Goal: Task Accomplishment & Management: Use online tool/utility

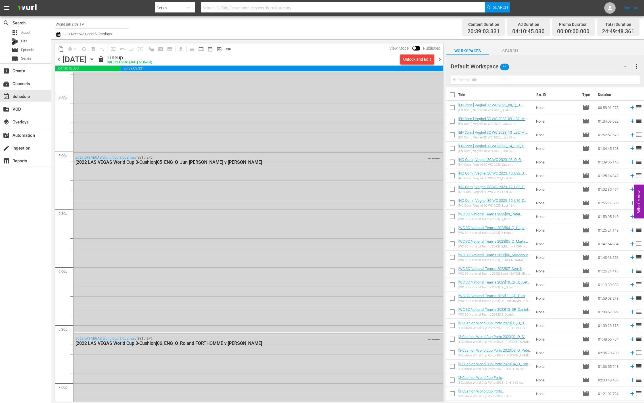
scroll to position [2403, 0]
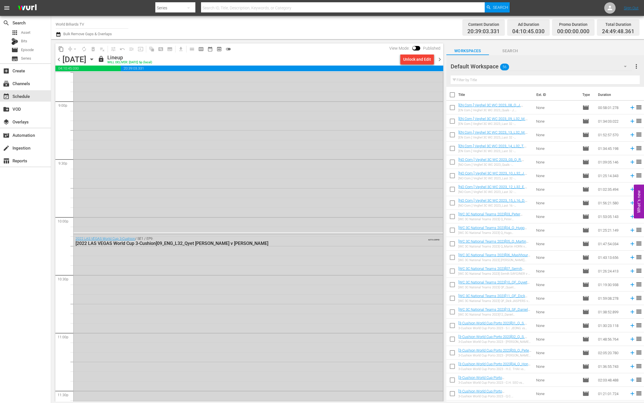
click at [95, 56] on icon "button" at bounding box center [92, 59] width 6 height 6
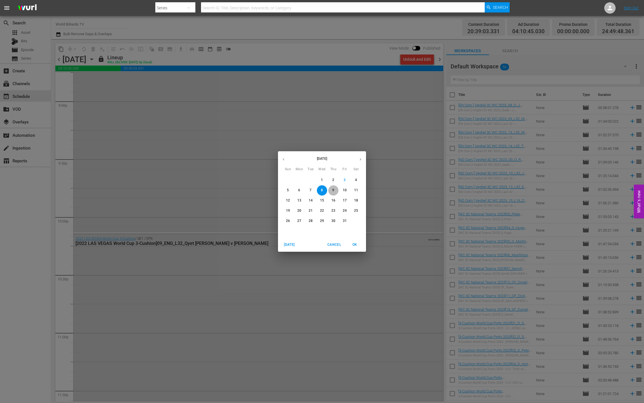
click at [333, 189] on p "9" at bounding box center [333, 190] width 2 height 5
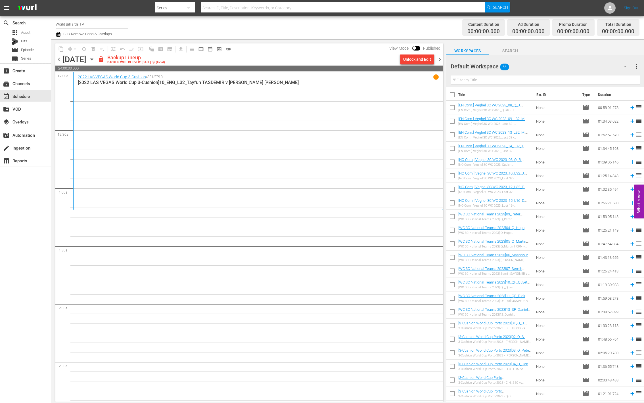
click at [240, 180] on div "2022 LAS VEGAS World Cup 3-Cushion / SE1 / EP10 1 [2022 LAS VEGAS World Cup 3-C…" at bounding box center [258, 141] width 361 height 134
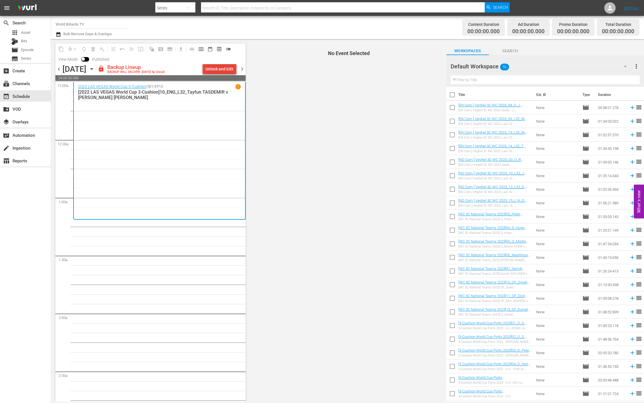
click at [224, 71] on div "Unlock and Edit" at bounding box center [219, 69] width 28 height 10
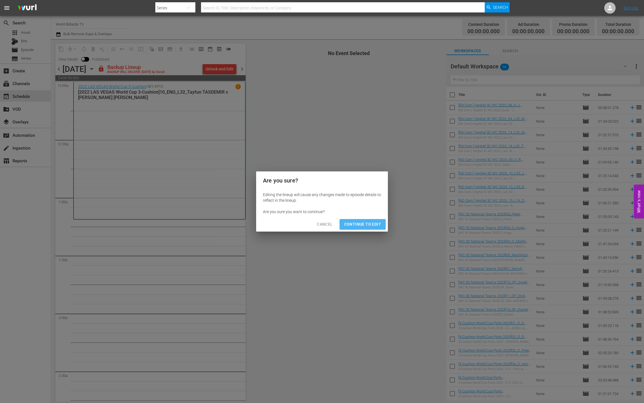
click at [359, 224] on span "Continue to Edit" at bounding box center [362, 224] width 37 height 7
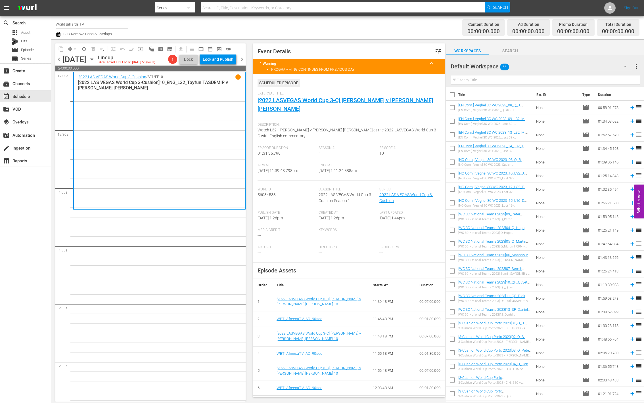
click at [242, 60] on span "chevron_right" at bounding box center [241, 59] width 7 height 7
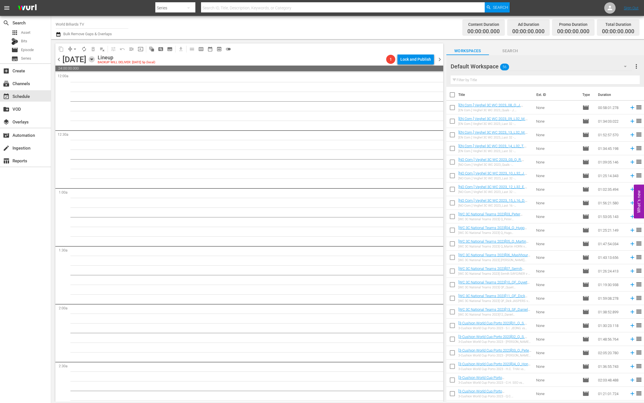
click at [93, 60] on icon "button" at bounding box center [91, 59] width 3 height 1
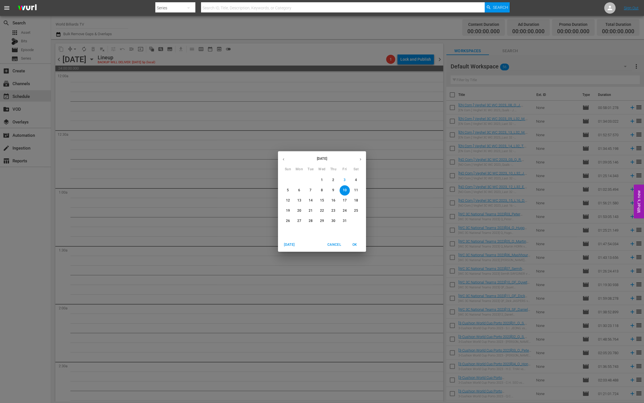
click at [333, 190] on p "9" at bounding box center [333, 190] width 2 height 5
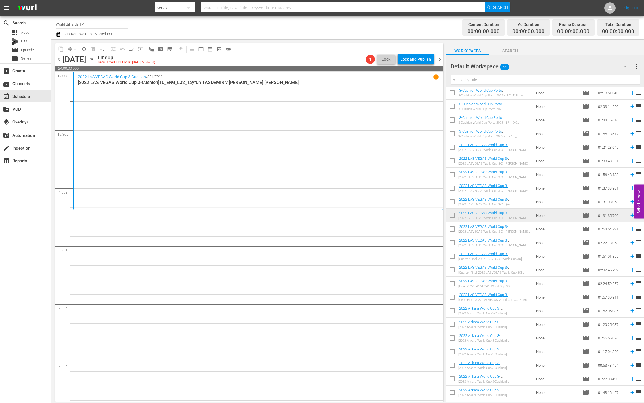
scroll to position [461, 0]
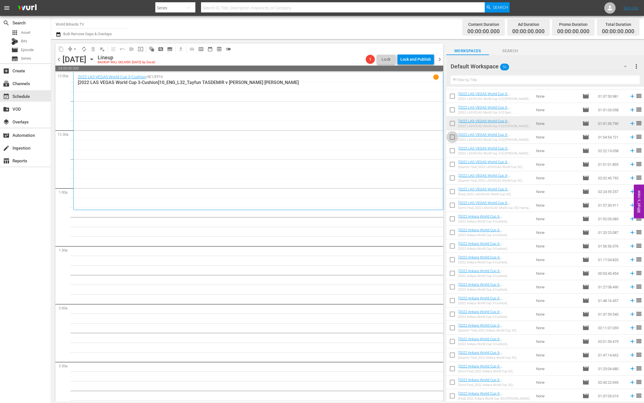
click at [452, 138] on input "checkbox" at bounding box center [452, 138] width 12 height 12
checkbox input "true"
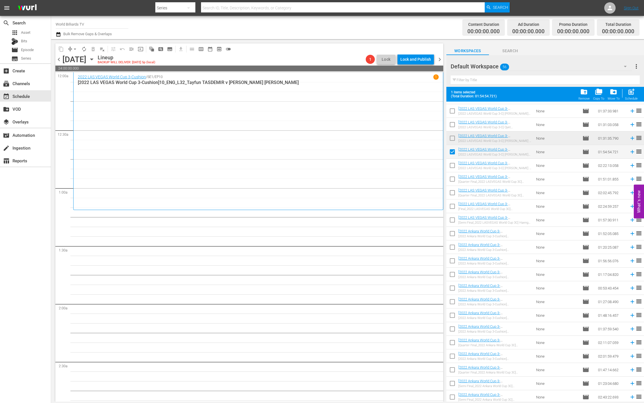
click at [453, 164] on input "checkbox" at bounding box center [452, 167] width 12 height 12
checkbox input "true"
click at [454, 178] on input "checkbox" at bounding box center [452, 180] width 12 height 12
checkbox input "true"
click at [454, 192] on input "checkbox" at bounding box center [452, 194] width 12 height 12
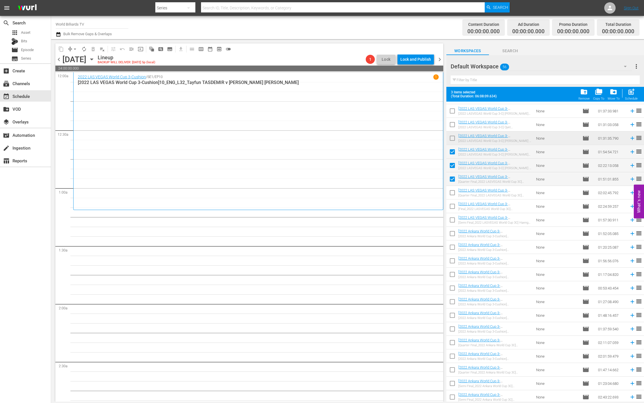
checkbox input "true"
click at [453, 204] on input "checkbox" at bounding box center [452, 208] width 12 height 12
checkbox input "true"
click at [451, 224] on input "checkbox" at bounding box center [452, 221] width 12 height 12
checkbox input "true"
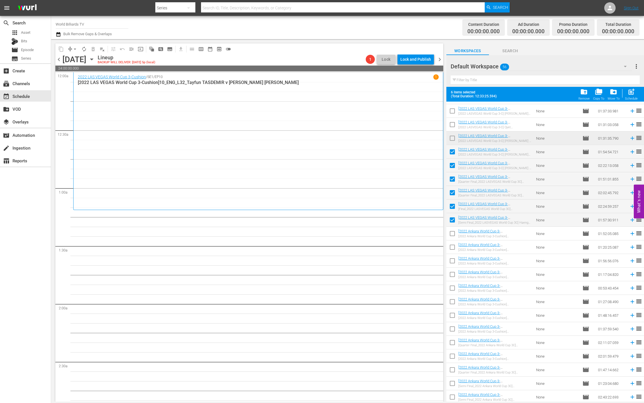
click at [452, 235] on input "checkbox" at bounding box center [452, 235] width 12 height 12
checkbox input "true"
click at [452, 247] on input "checkbox" at bounding box center [452, 248] width 12 height 12
checkbox input "true"
click at [452, 258] on input "checkbox" at bounding box center [452, 262] width 12 height 12
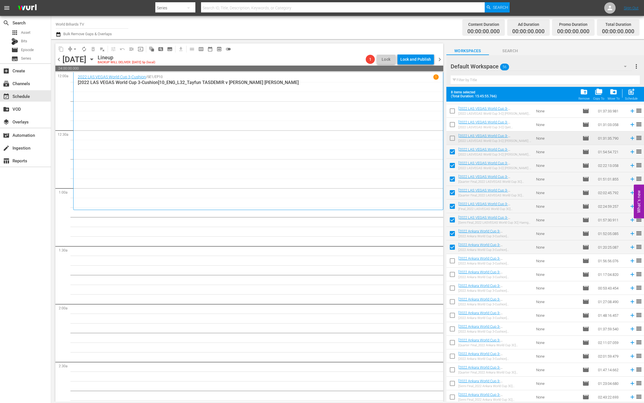
checkbox input "true"
click at [451, 279] on input "checkbox" at bounding box center [452, 276] width 12 height 12
checkbox input "true"
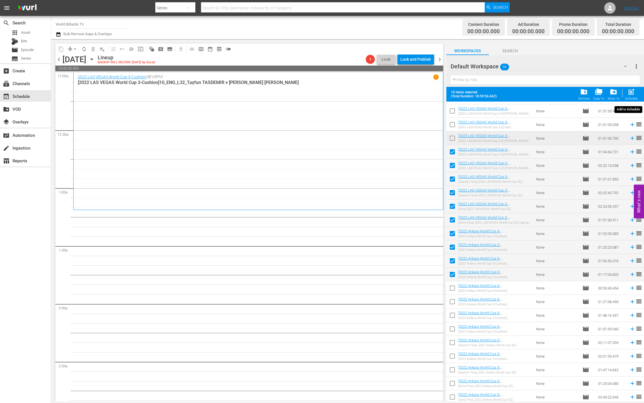
click at [632, 95] on span "post_add" at bounding box center [631, 92] width 8 height 8
checkbox input "false"
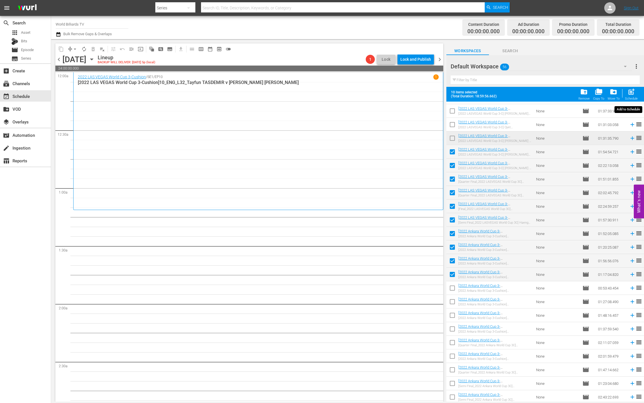
checkbox input "false"
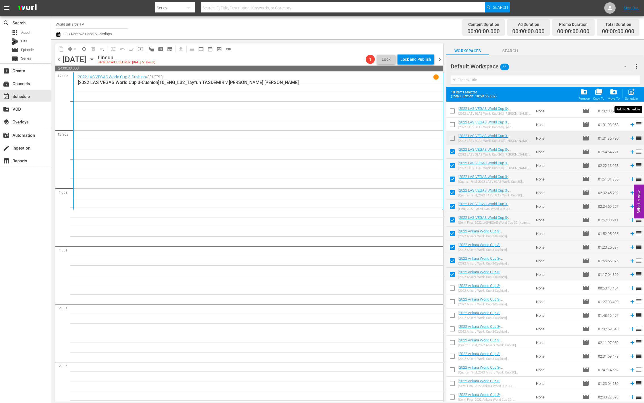
checkbox input "false"
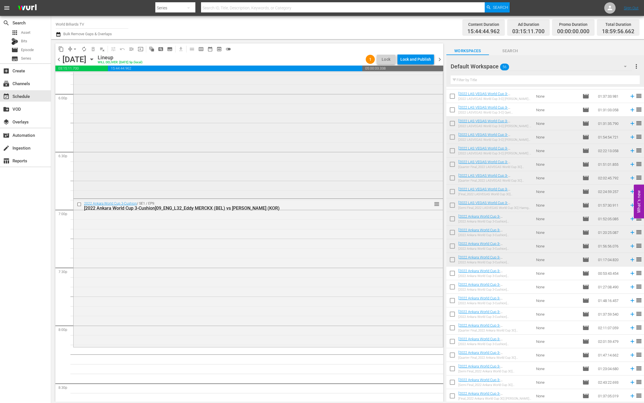
scroll to position [1966, 0]
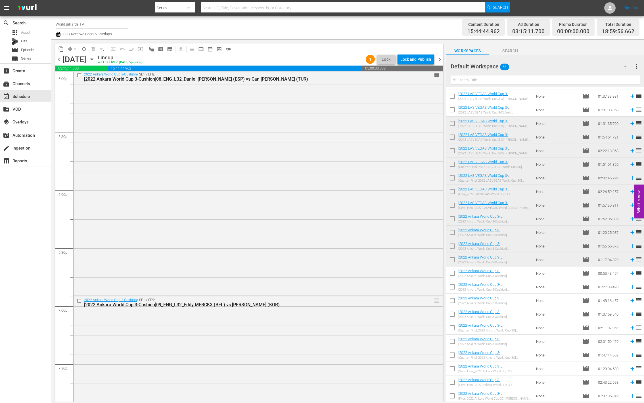
click at [83, 51] on span "autorenew_outlined" at bounding box center [84, 49] width 6 height 6
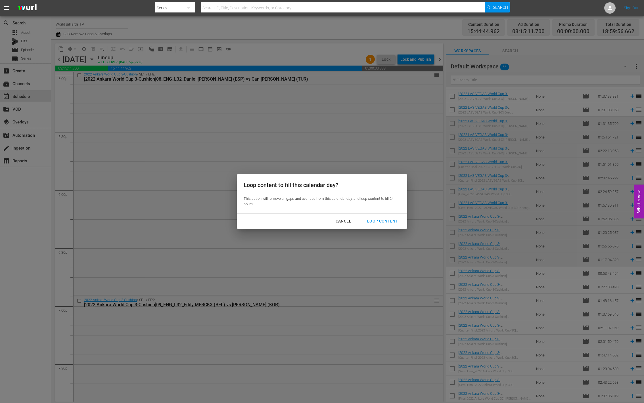
click at [384, 221] on div "Loop Content" at bounding box center [382, 221] width 40 height 7
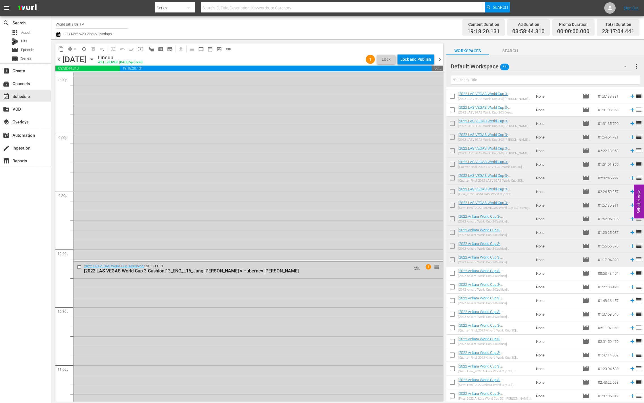
scroll to position [2505, 0]
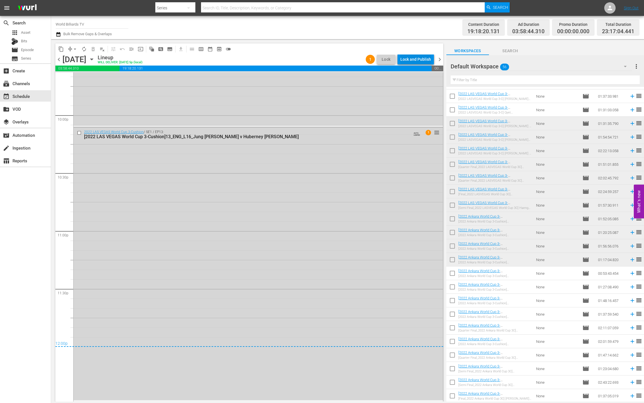
click at [429, 59] on div "Lock and Publish" at bounding box center [415, 59] width 31 height 10
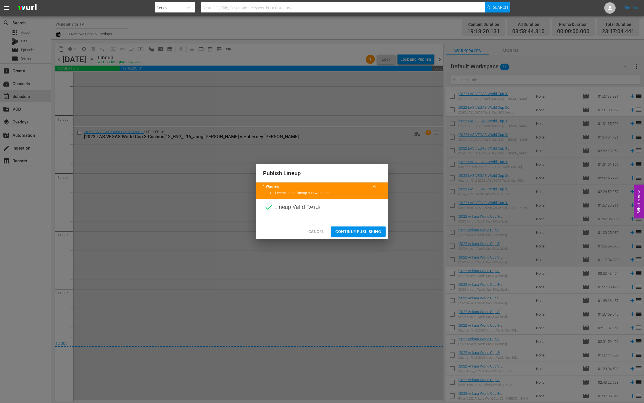
click at [355, 227] on button "Continue Publishing" at bounding box center [358, 231] width 55 height 11
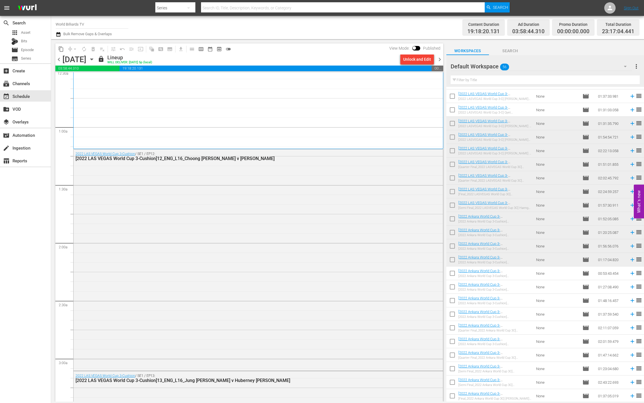
scroll to position [0, 0]
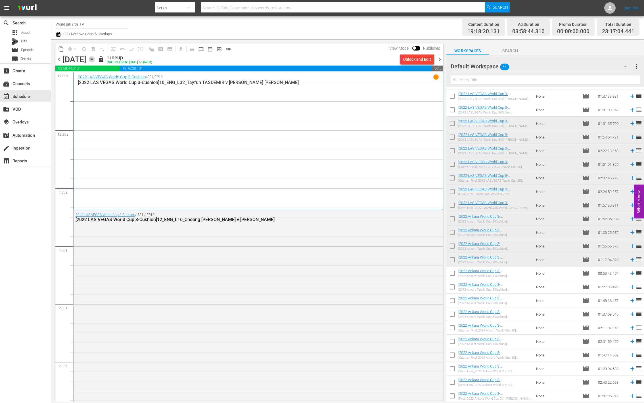
click at [93, 59] on icon "button" at bounding box center [91, 59] width 3 height 1
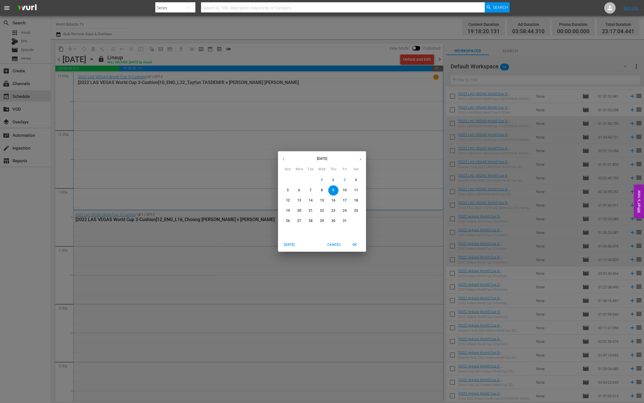
click at [343, 190] on p "10" at bounding box center [345, 190] width 4 height 5
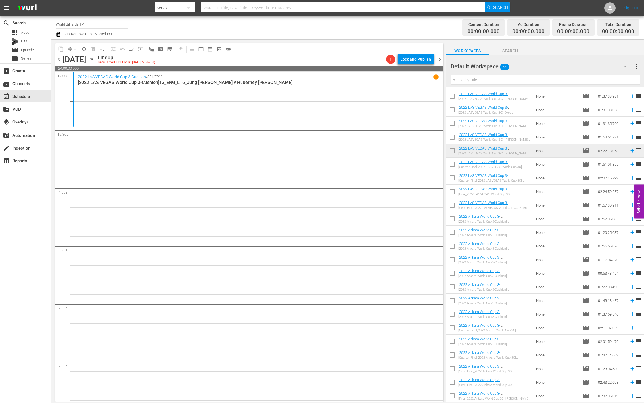
click at [455, 163] on input "checkbox" at bounding box center [452, 166] width 12 height 12
checkbox input "true"
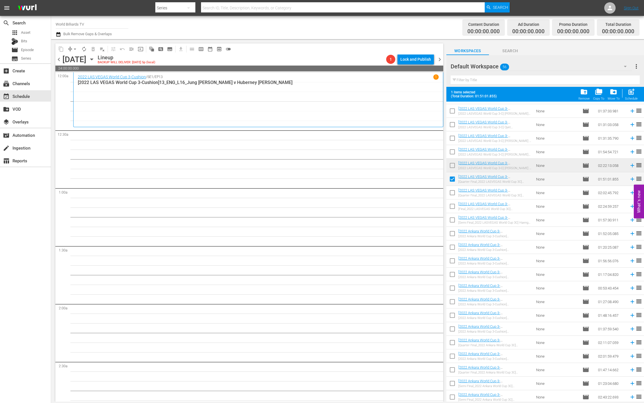
click at [451, 194] on input "checkbox" at bounding box center [452, 194] width 12 height 12
checkbox input "true"
click at [452, 207] on input "checkbox" at bounding box center [452, 208] width 12 height 12
checkbox input "true"
click at [451, 219] on input "checkbox" at bounding box center [452, 221] width 12 height 12
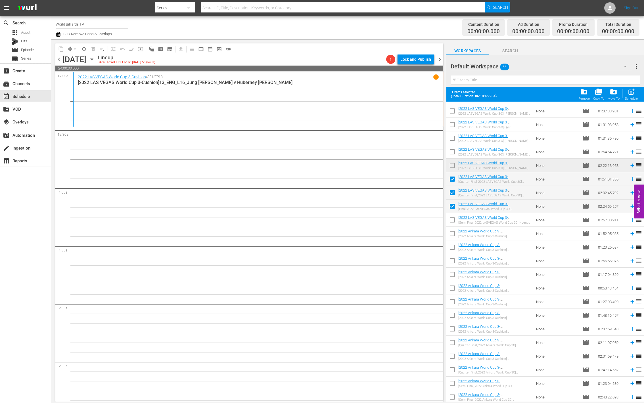
checkbox input "true"
click at [450, 231] on input "checkbox" at bounding box center [452, 235] width 12 height 12
checkbox input "true"
click at [450, 246] on input "checkbox" at bounding box center [452, 248] width 12 height 12
checkbox input "true"
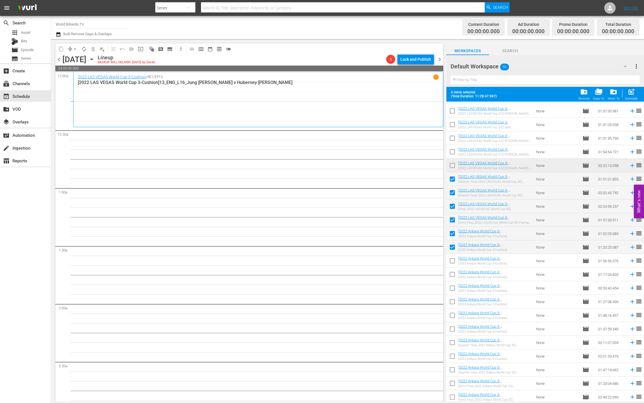
click at [450, 257] on input "checkbox" at bounding box center [452, 262] width 12 height 12
checkbox input "true"
click at [452, 276] on input "checkbox" at bounding box center [452, 276] width 12 height 12
checkbox input "true"
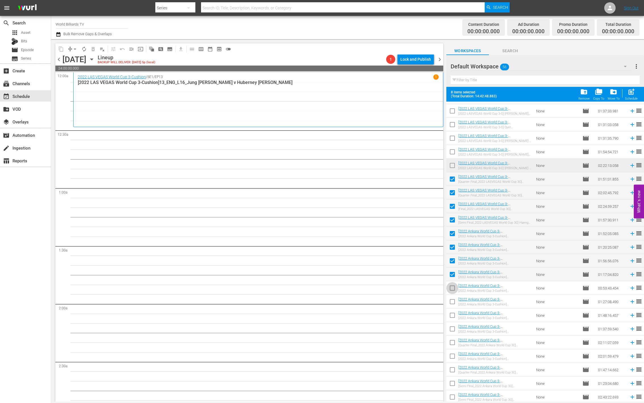
click at [450, 289] on input "checkbox" at bounding box center [452, 289] width 12 height 12
checkbox input "true"
click at [452, 302] on input "checkbox" at bounding box center [452, 303] width 12 height 12
checkbox input "true"
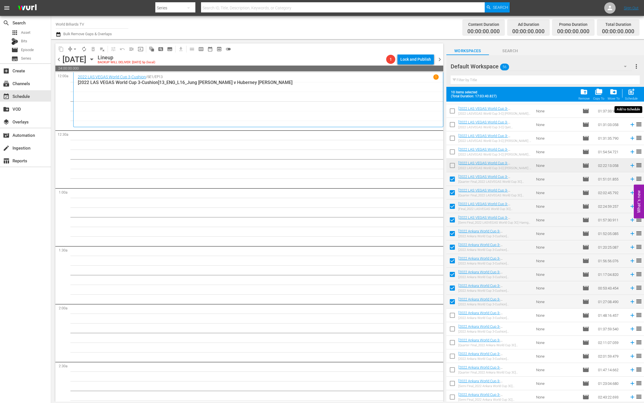
click at [635, 91] on div "post_add Schedule" at bounding box center [631, 94] width 13 height 12
checkbox input "false"
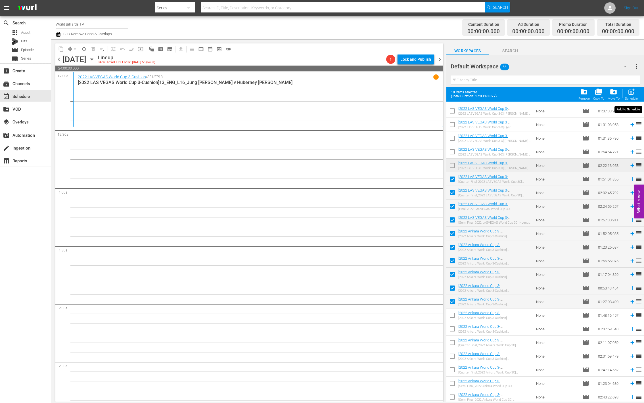
checkbox input "false"
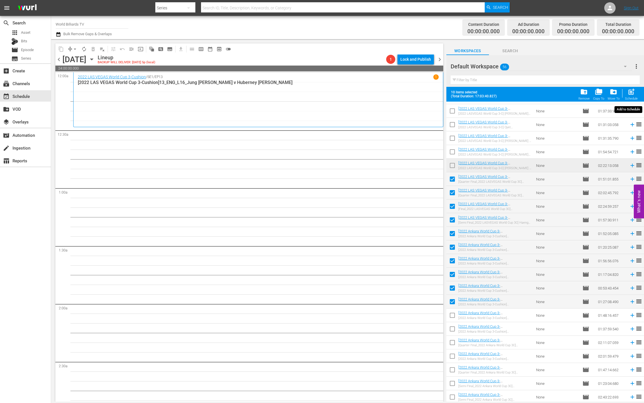
checkbox input "false"
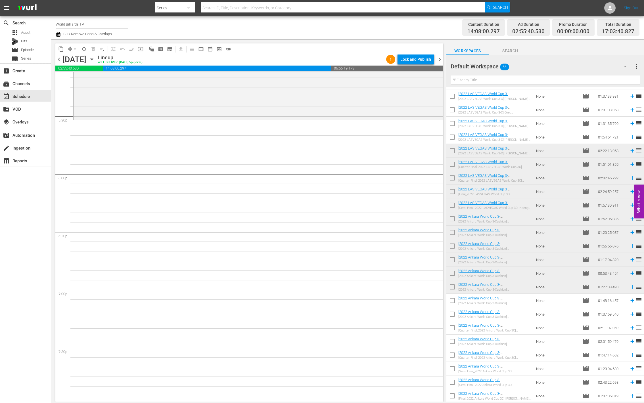
scroll to position [1945, 0]
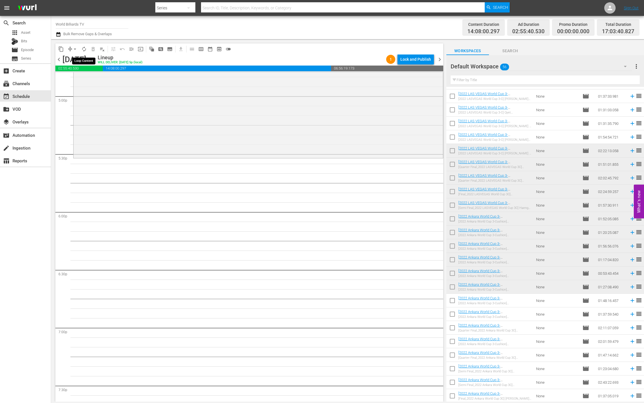
click at [83, 51] on span "autorenew_outlined" at bounding box center [84, 49] width 6 height 6
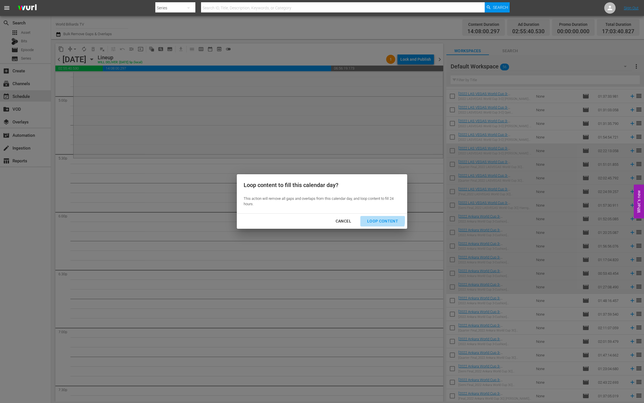
click at [372, 219] on div "Loop Content" at bounding box center [382, 221] width 40 height 7
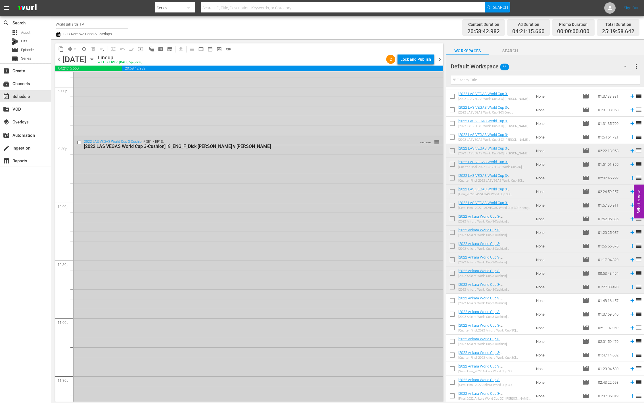
scroll to position [2659, 0]
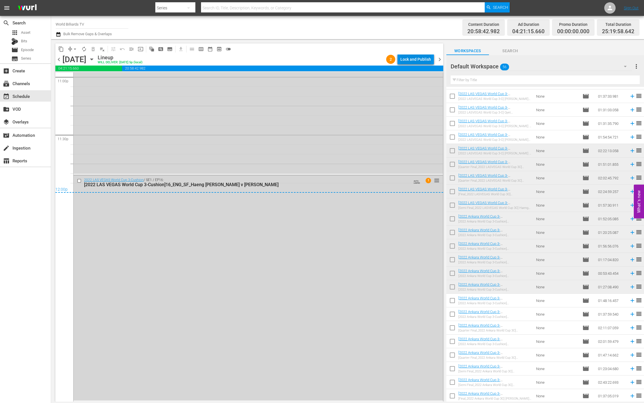
click at [414, 57] on div "Lock and Publish" at bounding box center [415, 59] width 31 height 10
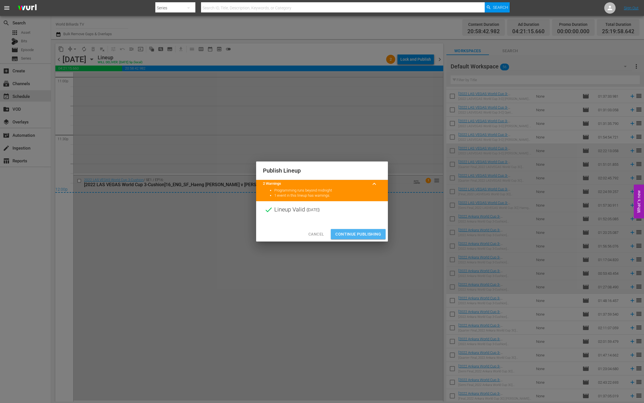
click at [372, 233] on span "Continue Publishing" at bounding box center [358, 234] width 46 height 7
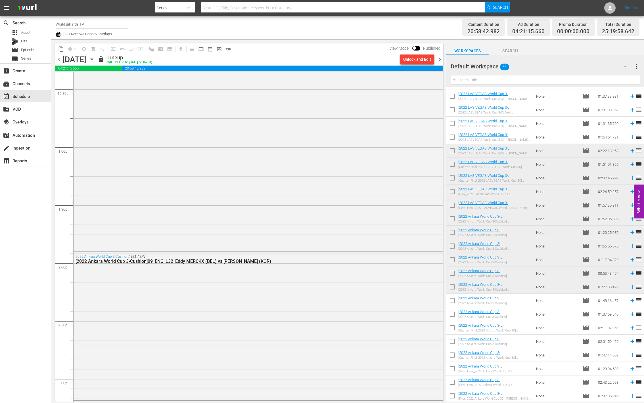
scroll to position [0, 0]
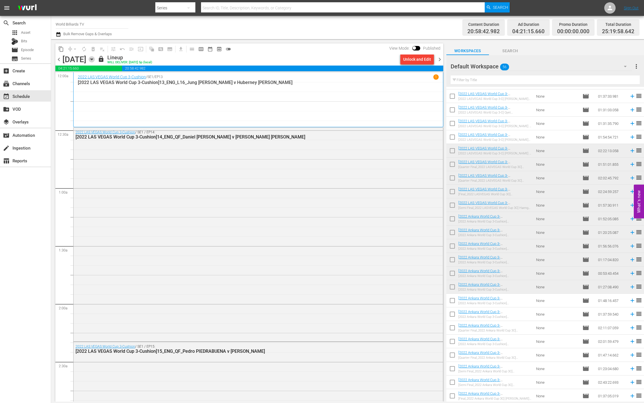
click at [95, 58] on icon "button" at bounding box center [92, 59] width 6 height 6
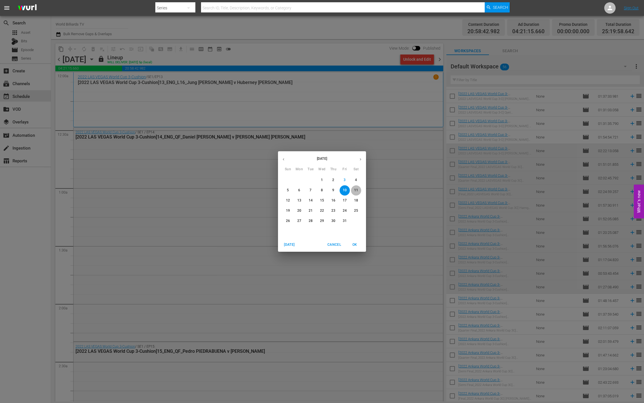
click at [355, 188] on p "11" at bounding box center [356, 190] width 4 height 5
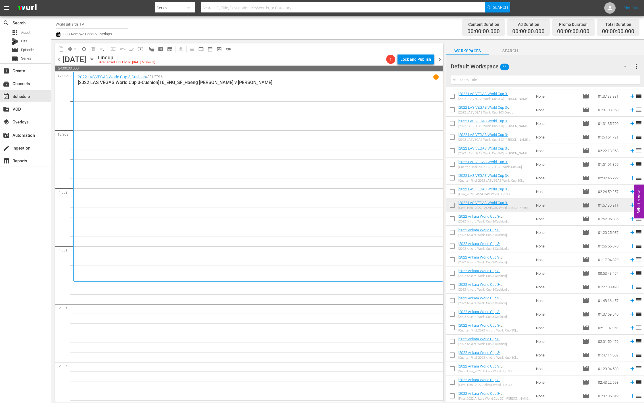
click at [453, 217] on input "checkbox" at bounding box center [452, 220] width 12 height 12
checkbox input "true"
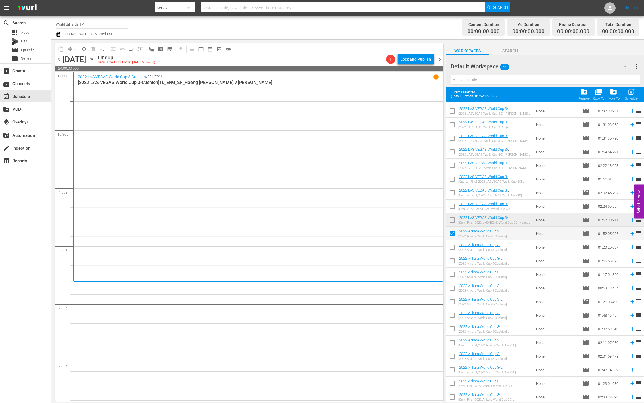
click at [452, 244] on input "checkbox" at bounding box center [452, 248] width 12 height 12
checkbox input "true"
click at [454, 261] on input "checkbox" at bounding box center [452, 262] width 12 height 12
checkbox input "true"
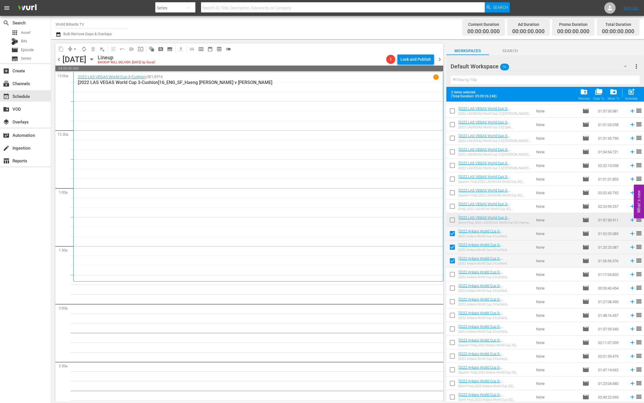
click at [452, 280] on input "checkbox" at bounding box center [452, 276] width 12 height 12
checkbox input "true"
drag, startPoint x: 451, startPoint y: 291, endPoint x: 451, endPoint y: 300, distance: 9.1
click at [451, 291] on input "checkbox" at bounding box center [452, 289] width 12 height 12
checkbox input "true"
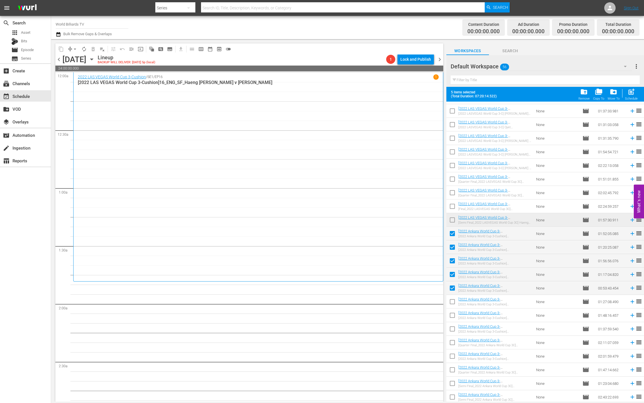
click at [451, 303] on input "checkbox" at bounding box center [452, 303] width 12 height 12
checkbox input "true"
click at [452, 316] on input "checkbox" at bounding box center [452, 317] width 12 height 12
checkbox input "true"
click at [454, 334] on input "checkbox" at bounding box center [452, 330] width 12 height 12
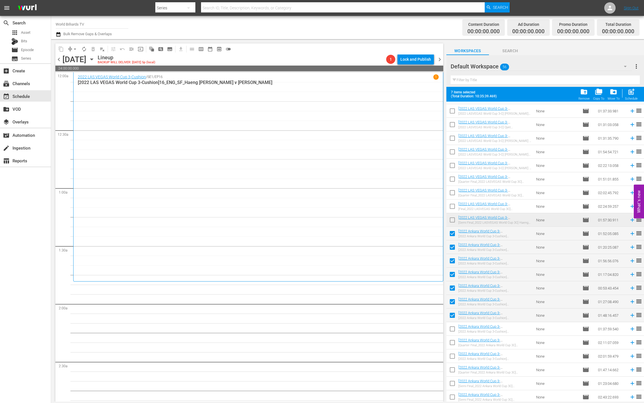
checkbox input "true"
click at [451, 350] on td at bounding box center [452, 356] width 12 height 14
click at [450, 362] on input "checkbox" at bounding box center [452, 357] width 12 height 12
checkbox input "true"
click at [454, 343] on input "checkbox" at bounding box center [452, 344] width 12 height 12
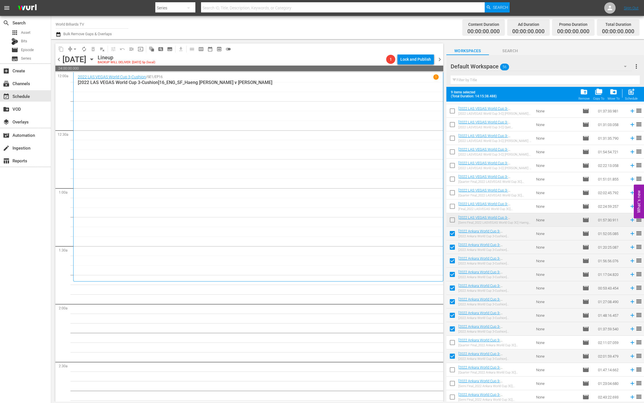
checkbox input "true"
click at [452, 372] on input "checkbox" at bounding box center [452, 371] width 12 height 12
checkbox input "true"
click at [635, 92] on div "post_add Schedule" at bounding box center [631, 94] width 13 height 12
checkbox input "false"
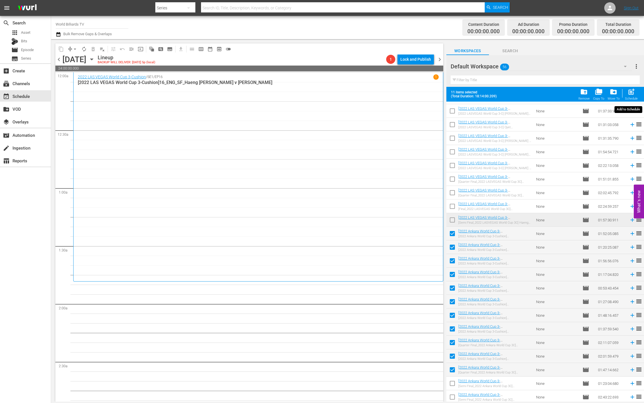
checkbox input "false"
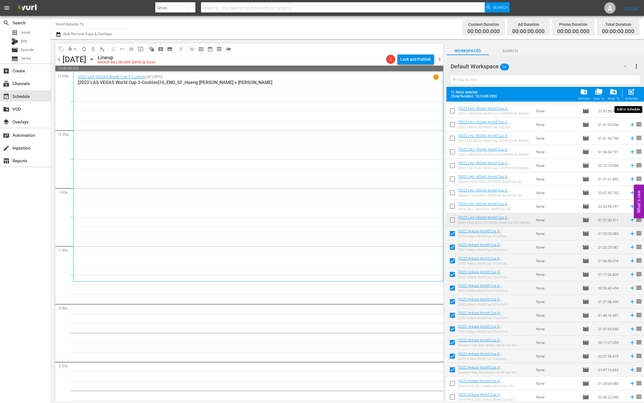
checkbox input "false"
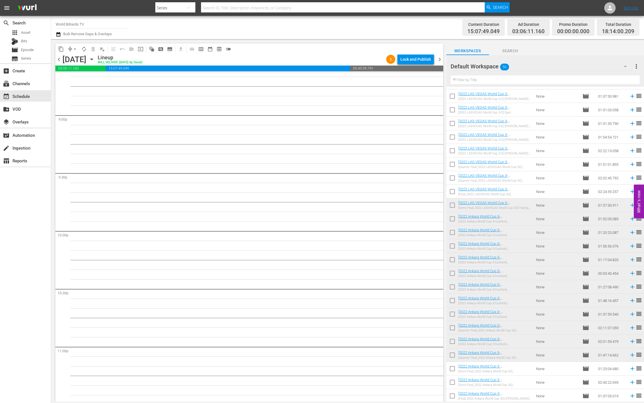
scroll to position [2429, 0]
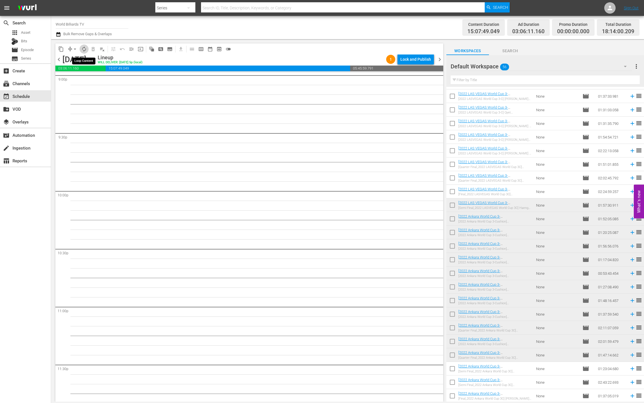
click at [82, 51] on span "autorenew_outlined" at bounding box center [84, 49] width 6 height 6
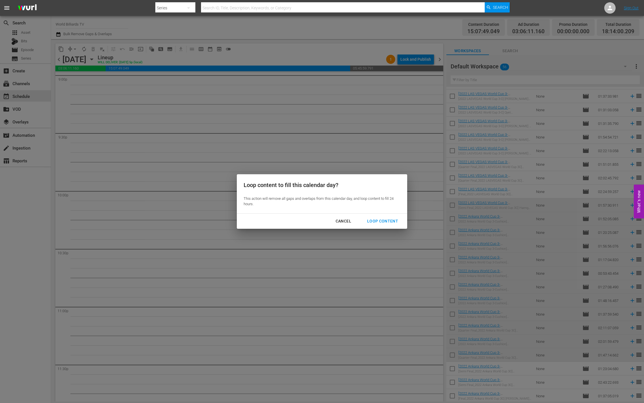
click at [378, 222] on div "Loop Content" at bounding box center [382, 221] width 40 height 7
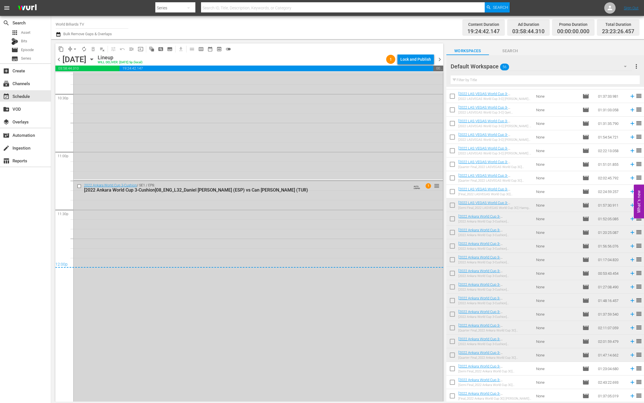
scroll to position [2589, 0]
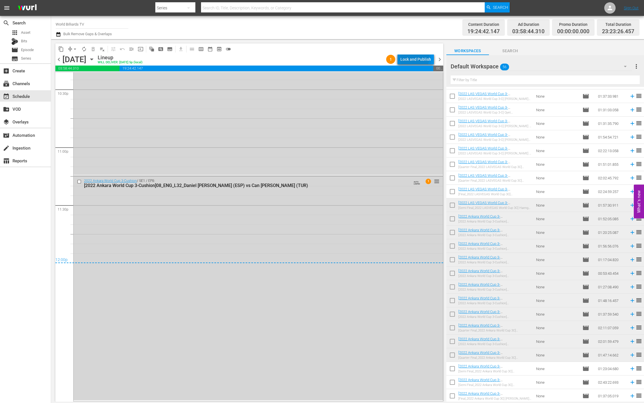
click at [411, 57] on div "Lock and Publish" at bounding box center [415, 59] width 31 height 10
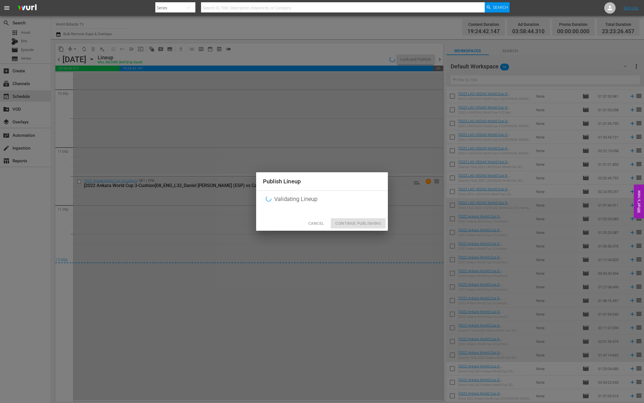
click at [362, 224] on div "Cancel Continue Publishing" at bounding box center [322, 223] width 132 height 15
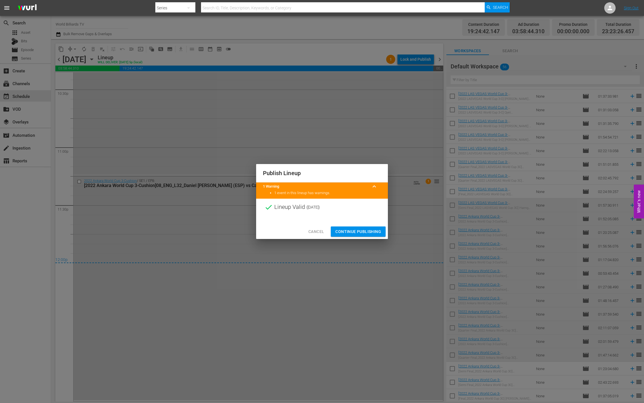
click at [339, 233] on span "Continue Publishing" at bounding box center [358, 231] width 46 height 7
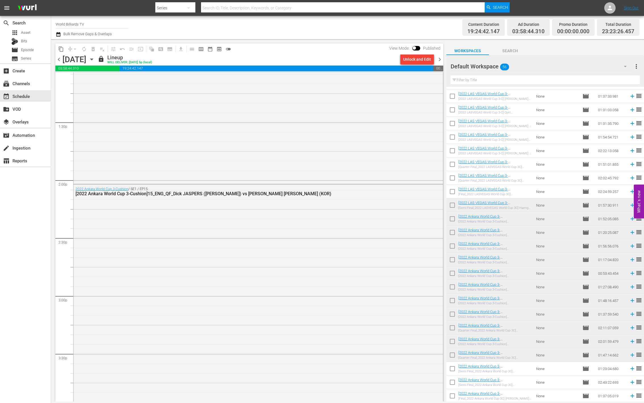
scroll to position [0, 0]
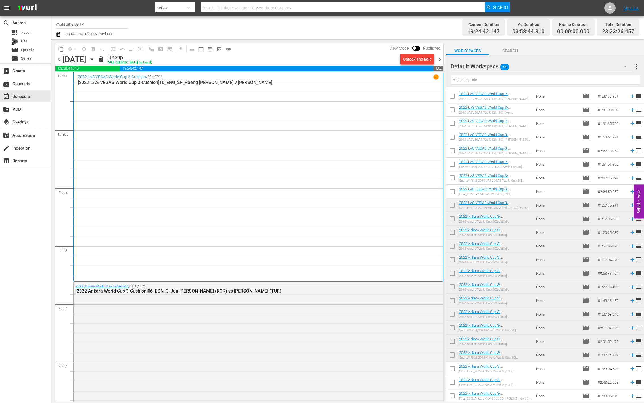
click at [93, 59] on icon "button" at bounding box center [91, 59] width 3 height 1
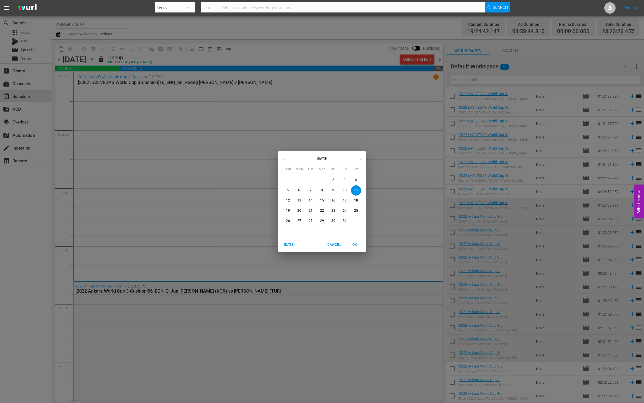
click at [287, 201] on p "12" at bounding box center [288, 200] width 4 height 5
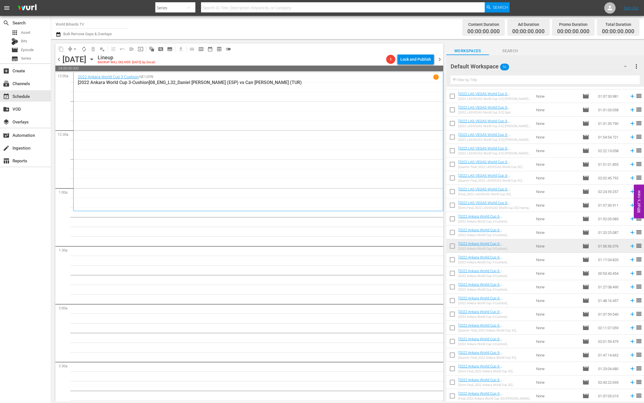
scroll to position [1, 0]
click at [453, 261] on input "checkbox" at bounding box center [452, 261] width 12 height 12
checkbox input "true"
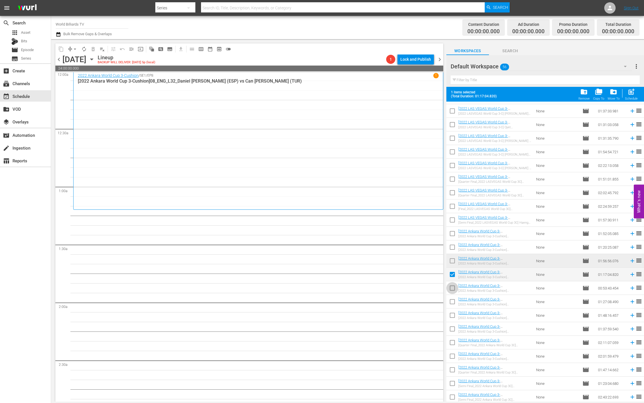
click at [450, 286] on input "checkbox" at bounding box center [452, 289] width 12 height 12
checkbox input "true"
click at [454, 301] on input "checkbox" at bounding box center [452, 303] width 12 height 12
checkbox input "true"
click at [453, 315] on input "checkbox" at bounding box center [452, 317] width 12 height 12
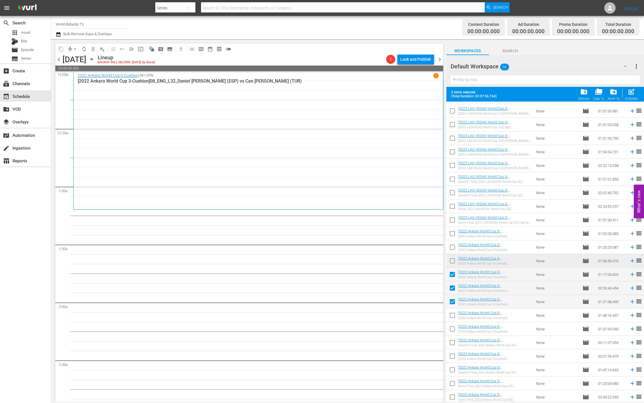
checkbox input "true"
click at [450, 331] on input "checkbox" at bounding box center [452, 330] width 12 height 12
checkbox input "true"
click at [451, 342] on input "checkbox" at bounding box center [452, 344] width 12 height 12
checkbox input "true"
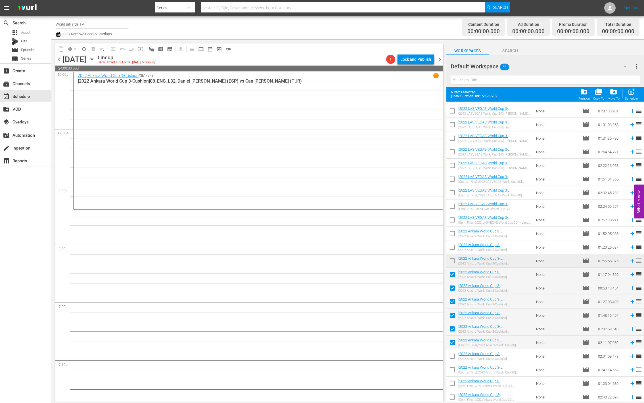
click at [447, 367] on input "checkbox" at bounding box center [452, 371] width 12 height 12
checkbox input "true"
click at [450, 356] on input "checkbox" at bounding box center [452, 357] width 12 height 12
checkbox input "true"
click at [452, 383] on input "checkbox" at bounding box center [452, 385] width 12 height 12
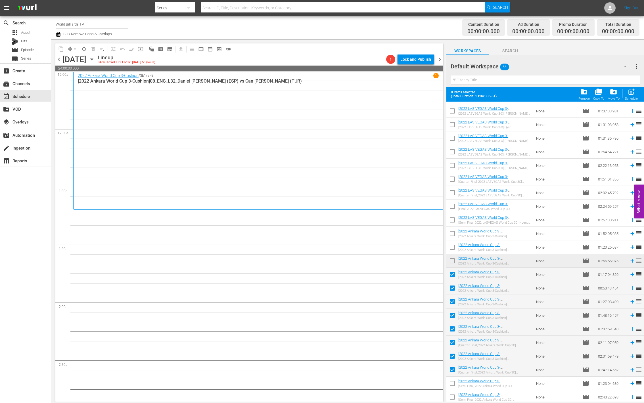
checkbox input "true"
click at [632, 91] on span "post_add" at bounding box center [631, 92] width 8 height 8
checkbox input "false"
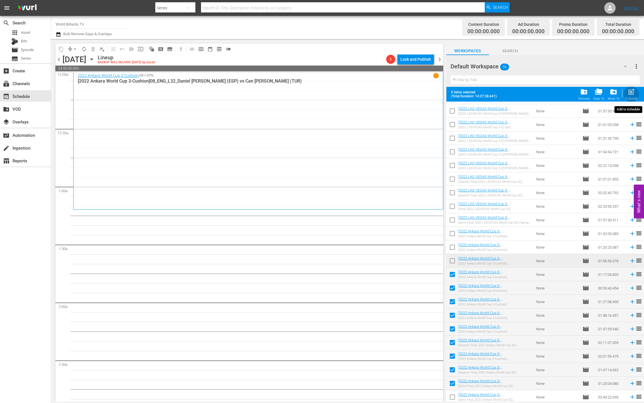
checkbox input "false"
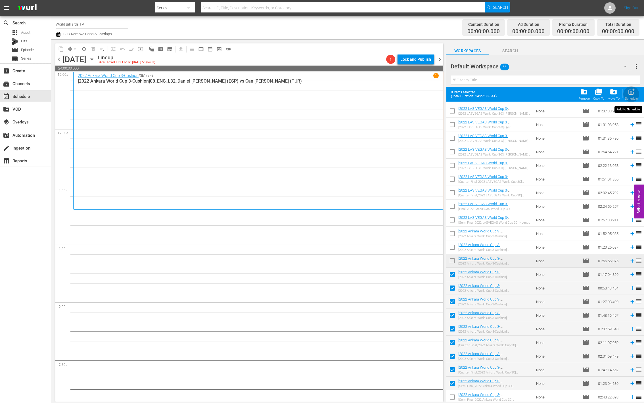
checkbox input "false"
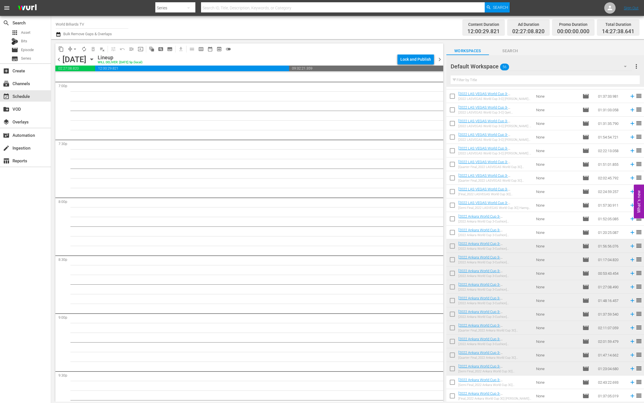
scroll to position [492, 0]
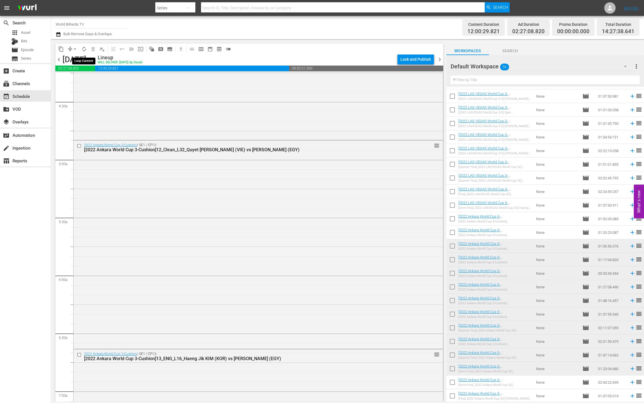
click at [86, 50] on span "autorenew_outlined" at bounding box center [84, 49] width 6 height 6
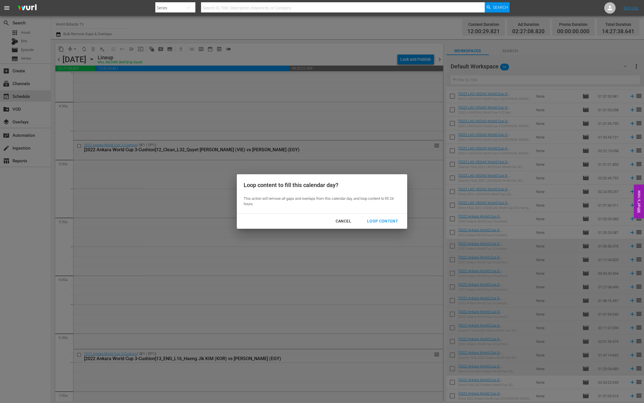
click at [395, 219] on div "Loop Content" at bounding box center [382, 221] width 40 height 7
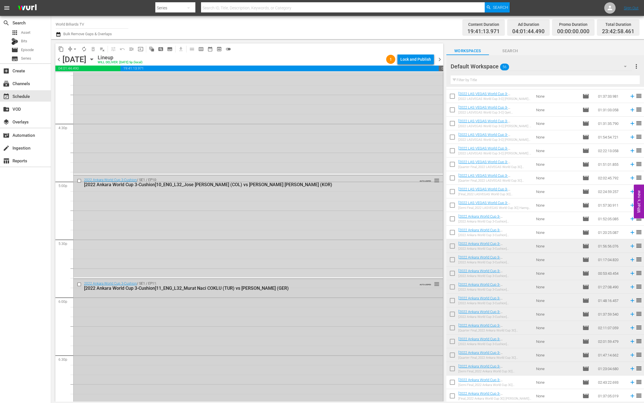
scroll to position [1991, 0]
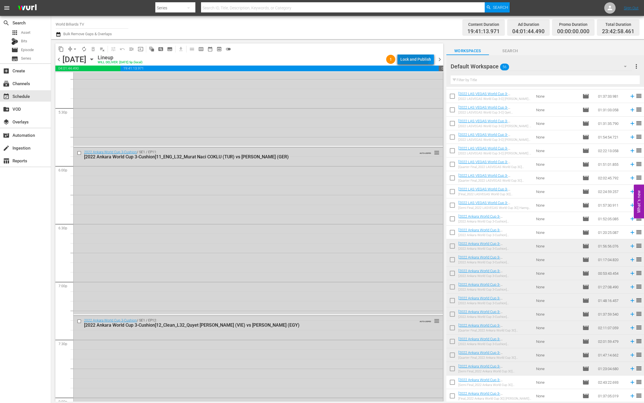
click at [407, 56] on div "Lock and Publish" at bounding box center [415, 59] width 31 height 10
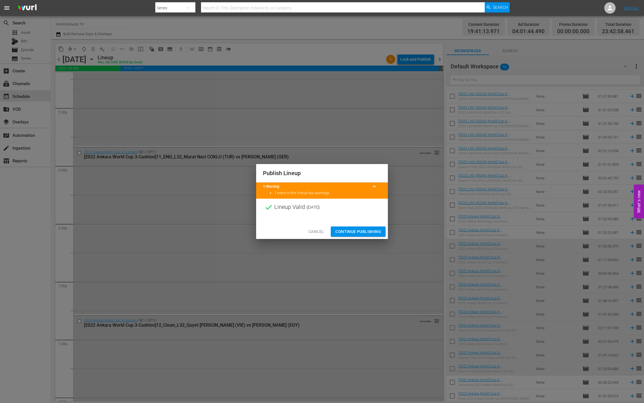
click at [359, 227] on button "Continue Publishing" at bounding box center [358, 231] width 55 height 11
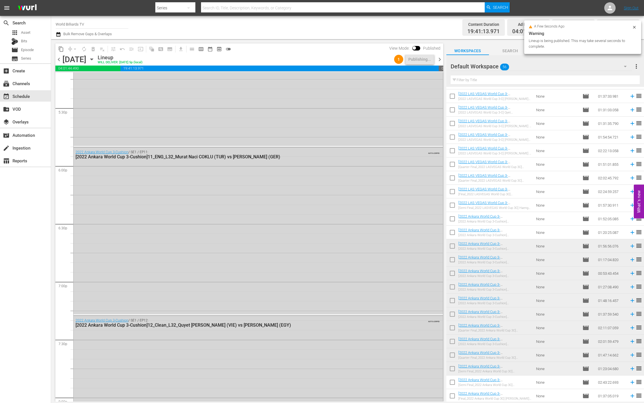
click at [95, 59] on icon "button" at bounding box center [92, 59] width 6 height 6
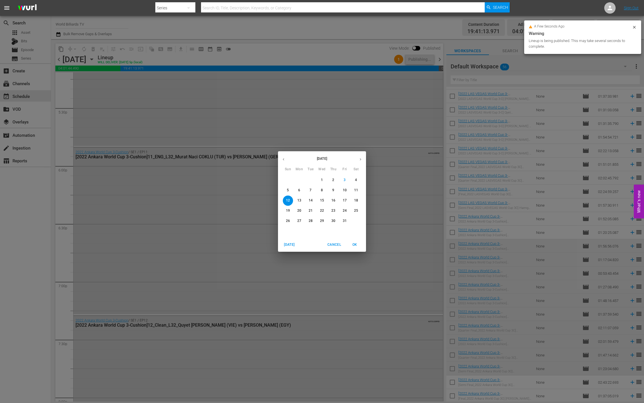
click at [355, 192] on p "11" at bounding box center [356, 190] width 4 height 5
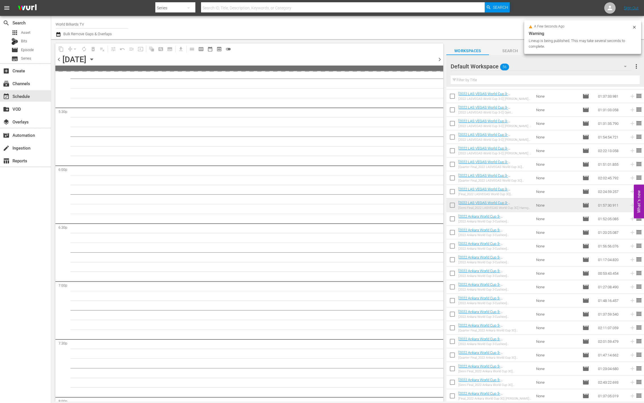
scroll to position [2068, 0]
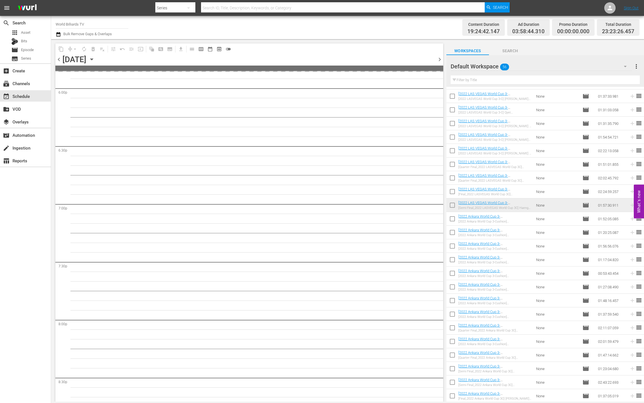
click at [95, 59] on icon "button" at bounding box center [92, 59] width 6 height 6
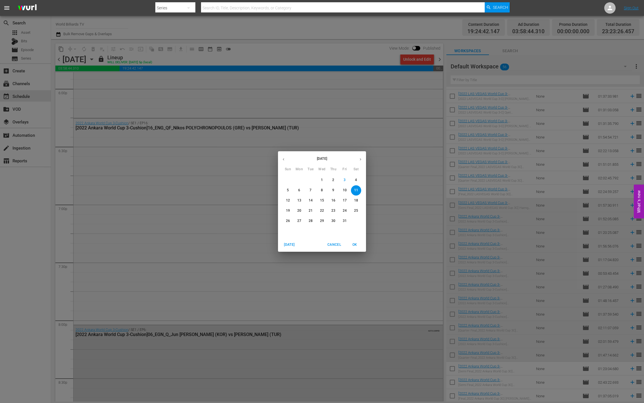
scroll to position [2020, 0]
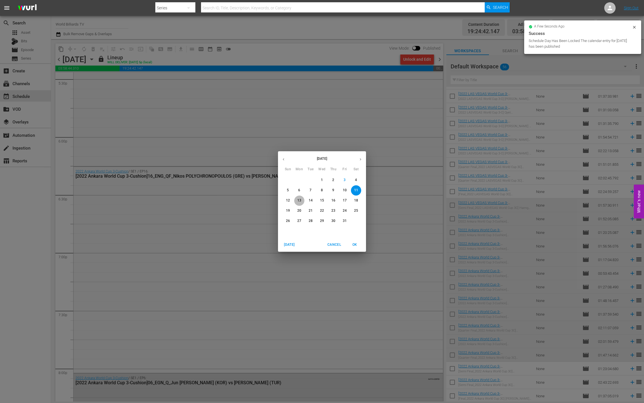
click at [297, 200] on span "13" at bounding box center [299, 200] width 10 height 5
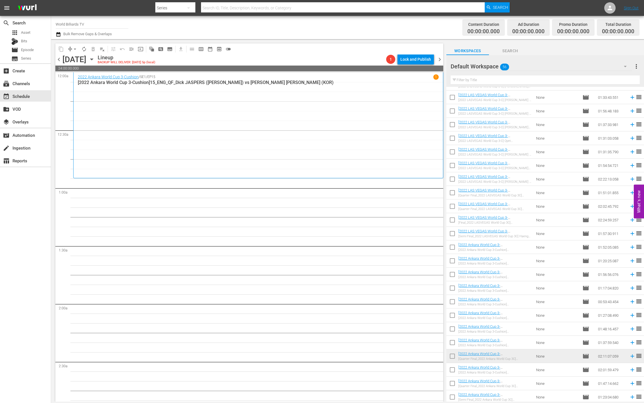
scroll to position [461, 0]
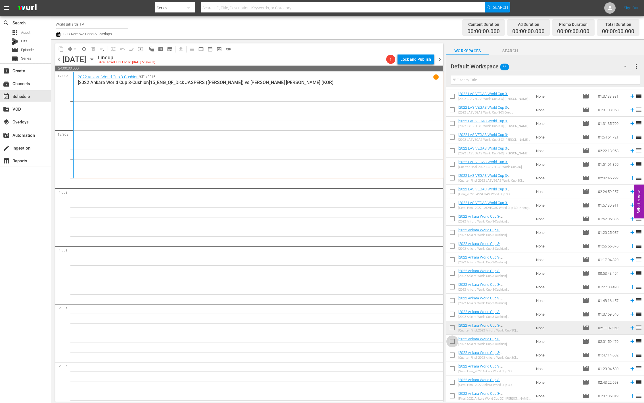
click at [454, 338] on input "checkbox" at bounding box center [452, 343] width 12 height 12
checkbox input "true"
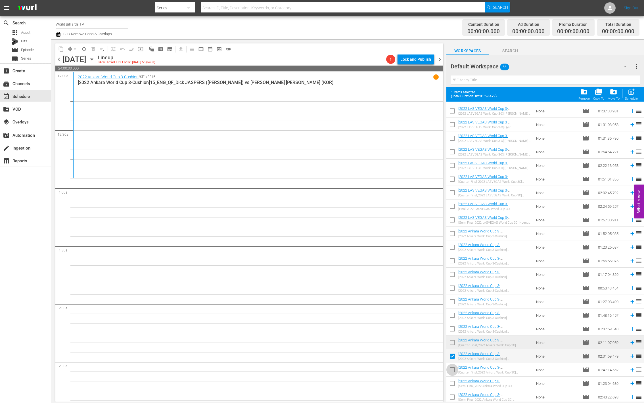
click at [451, 368] on input "checkbox" at bounding box center [452, 371] width 12 height 12
checkbox input "true"
click at [451, 381] on input "checkbox" at bounding box center [452, 385] width 12 height 12
checkbox input "true"
click at [451, 395] on input "checkbox" at bounding box center [452, 398] width 12 height 12
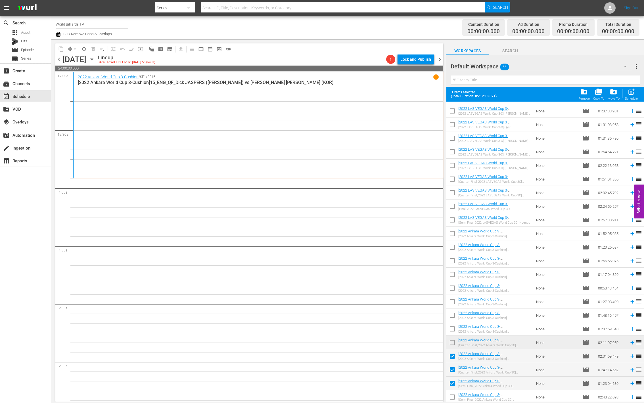
checkbox input "true"
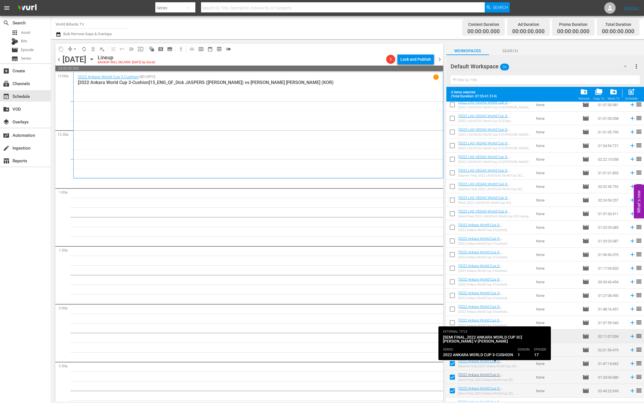
scroll to position [476, 0]
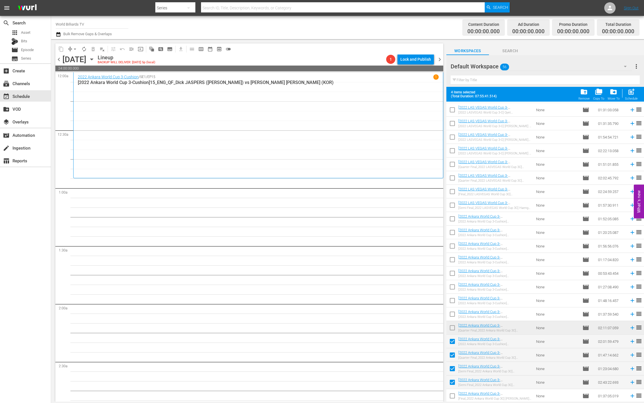
click at [452, 395] on input "checkbox" at bounding box center [452, 397] width 12 height 12
checkbox input "true"
click at [632, 89] on span "post_add" at bounding box center [631, 92] width 8 height 8
checkbox input "false"
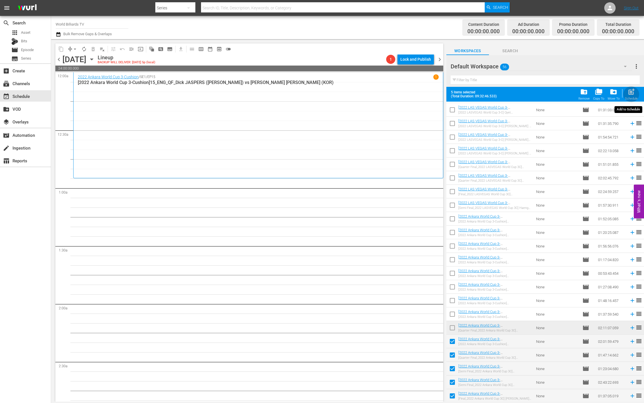
checkbox input "false"
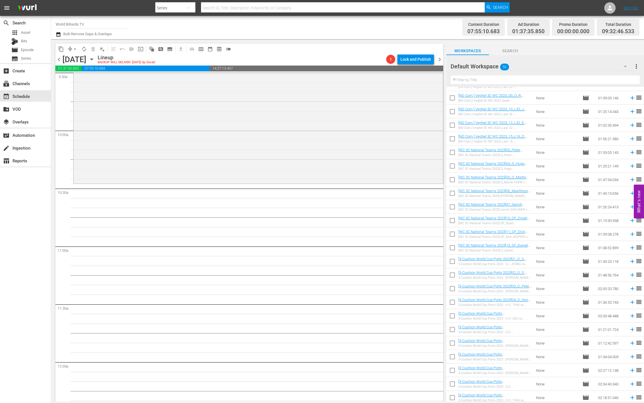
scroll to position [0, 0]
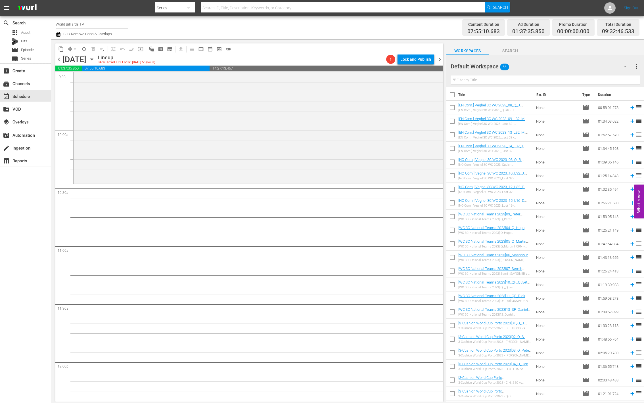
click at [453, 109] on input "checkbox" at bounding box center [452, 109] width 12 height 12
checkbox input "true"
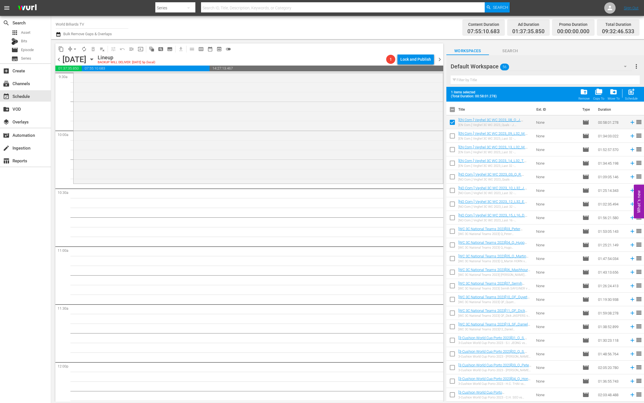
click at [452, 134] on input "checkbox" at bounding box center [452, 137] width 12 height 12
checkbox input "true"
click at [631, 90] on span "post_add" at bounding box center [631, 92] width 8 height 8
checkbox input "false"
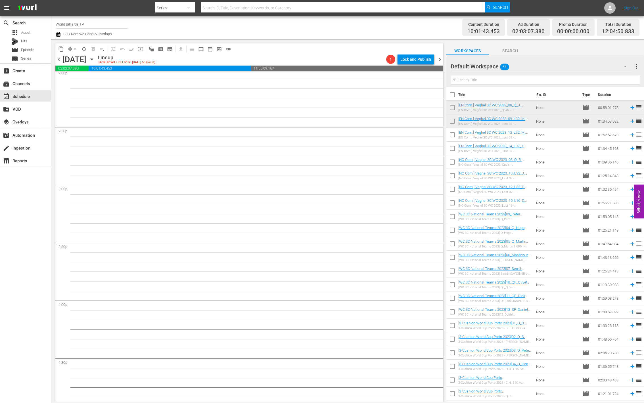
scroll to position [1490, 0]
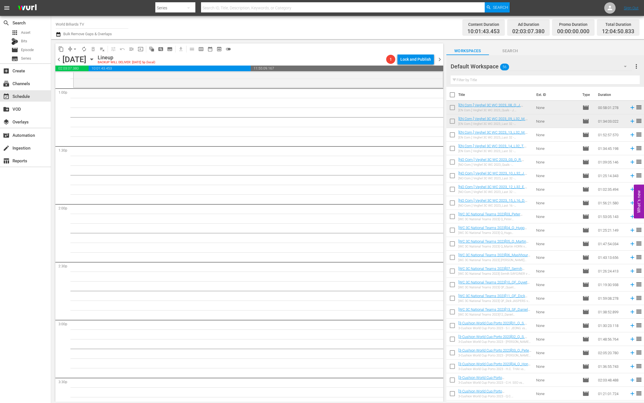
click at [84, 49] on span "autorenew_outlined" at bounding box center [84, 49] width 6 height 6
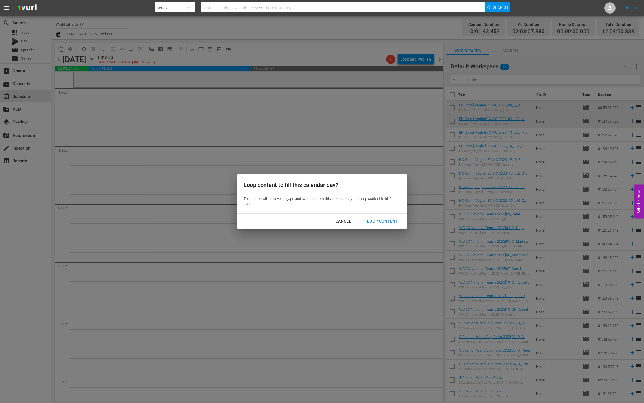
click at [391, 218] on div "Loop Content" at bounding box center [382, 221] width 40 height 7
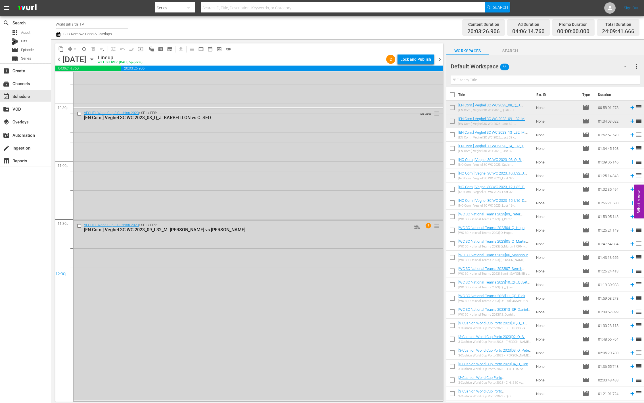
scroll to position [0, 0]
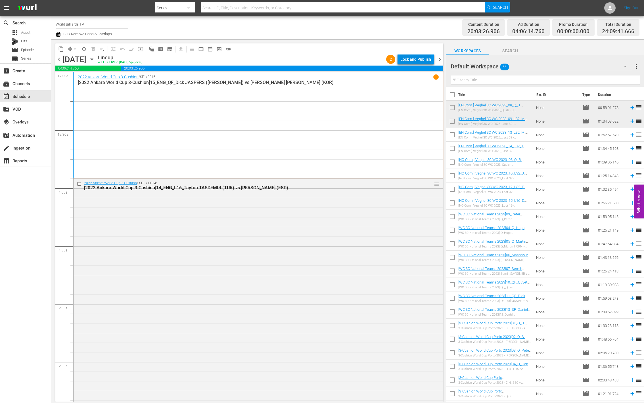
click at [416, 60] on div "Lock and Publish" at bounding box center [415, 59] width 31 height 10
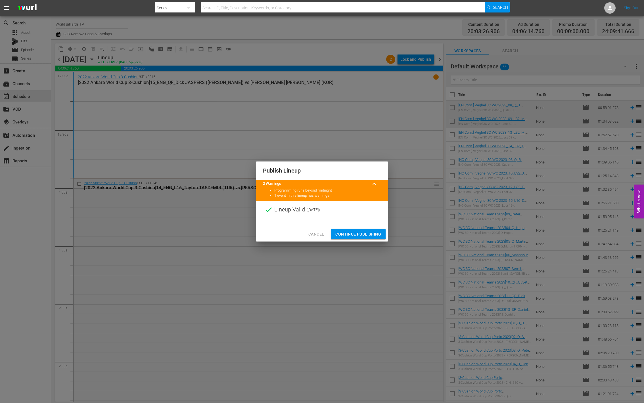
click at [366, 232] on span "Continue Publishing" at bounding box center [358, 234] width 46 height 7
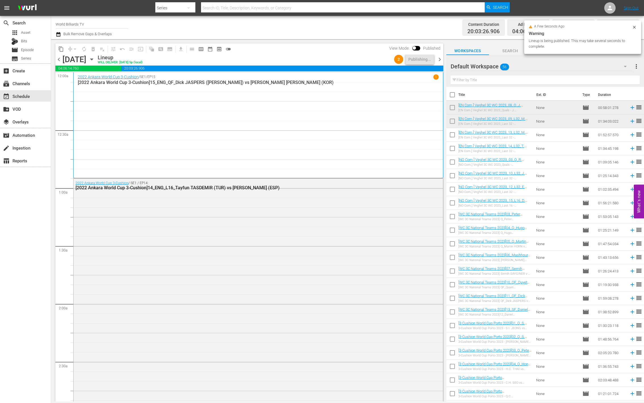
click at [95, 59] on icon "button" at bounding box center [92, 59] width 6 height 6
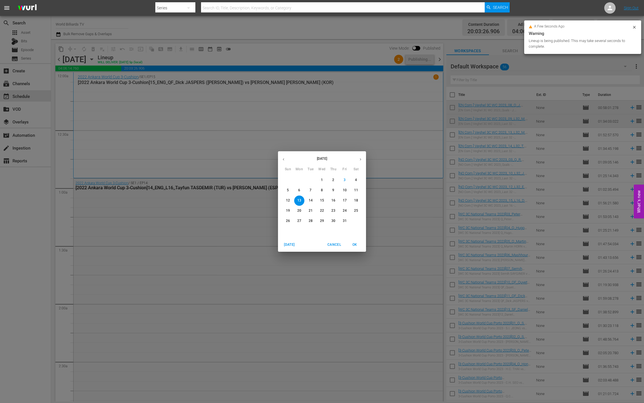
click at [312, 201] on p "14" at bounding box center [311, 200] width 4 height 5
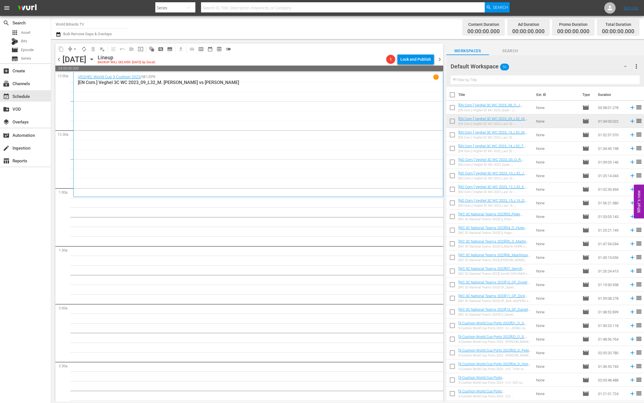
click at [453, 138] on input "checkbox" at bounding box center [452, 136] width 12 height 12
checkbox input "true"
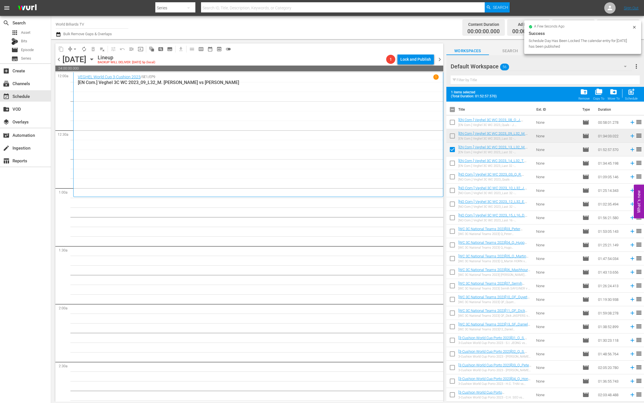
click at [452, 167] on input "checkbox" at bounding box center [452, 164] width 12 height 12
checkbox input "true"
click at [451, 177] on input "checkbox" at bounding box center [452, 178] width 12 height 12
checkbox input "true"
click at [451, 188] on input "checkbox" at bounding box center [452, 192] width 12 height 12
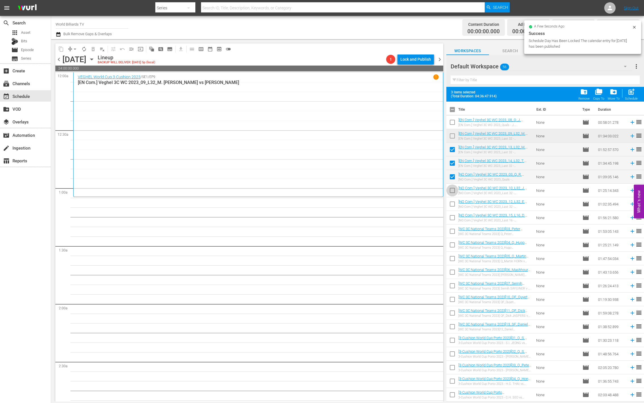
checkbox input "true"
click at [452, 203] on input "checkbox" at bounding box center [452, 205] width 12 height 12
checkbox input "true"
click at [453, 215] on input "checkbox" at bounding box center [452, 219] width 12 height 12
checkbox input "true"
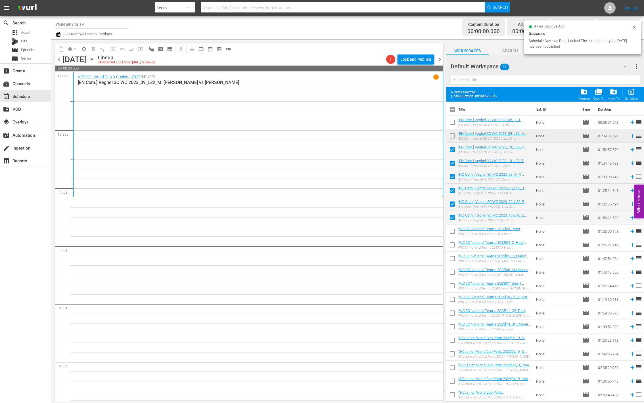
click at [454, 234] on input "checkbox" at bounding box center [452, 232] width 12 height 12
checkbox input "true"
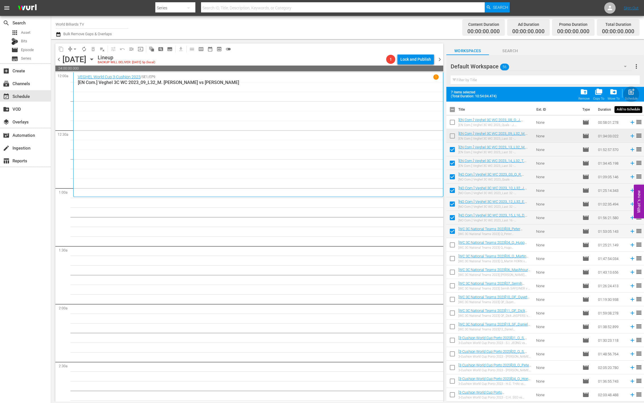
click at [630, 95] on span "post_add" at bounding box center [631, 92] width 8 height 8
checkbox input "false"
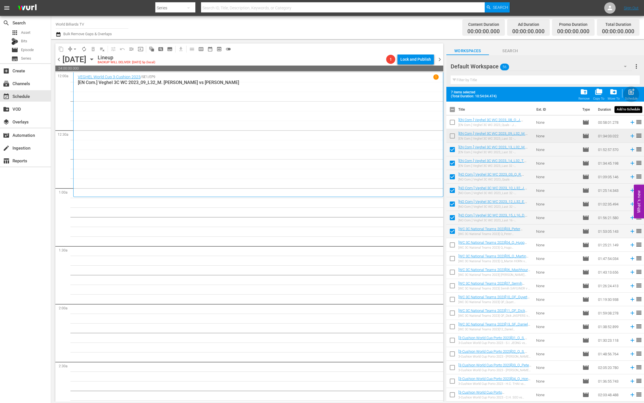
checkbox input "false"
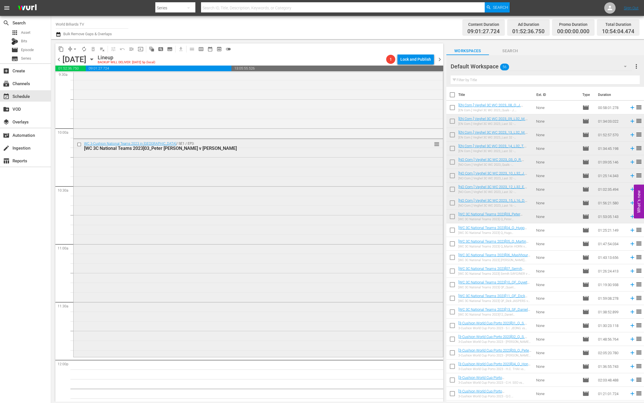
scroll to position [1407, 0]
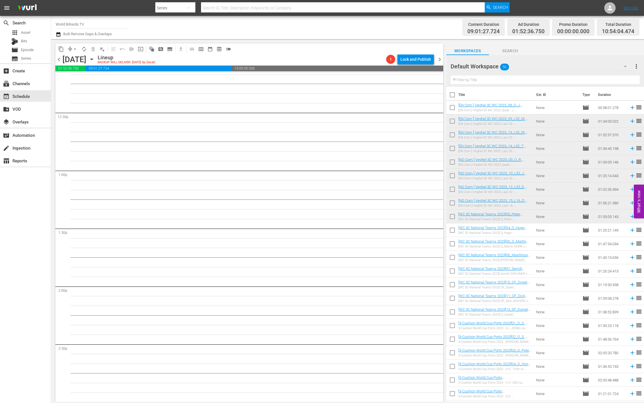
click at [449, 234] on input "checkbox" at bounding box center [452, 231] width 12 height 12
checkbox input "true"
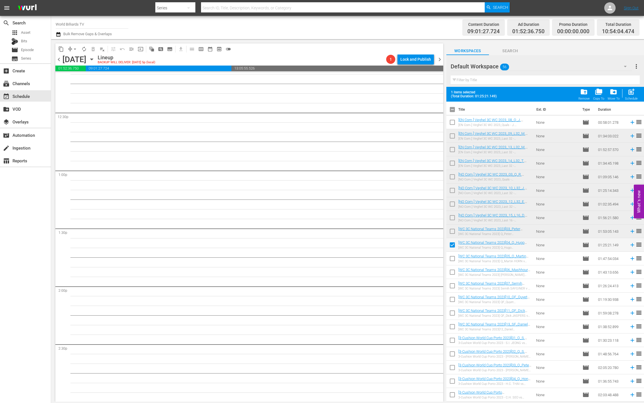
drag, startPoint x: 451, startPoint y: 257, endPoint x: 452, endPoint y: 262, distance: 5.1
click at [451, 257] on input "checkbox" at bounding box center [452, 260] width 12 height 12
checkbox input "true"
click at [451, 276] on input "checkbox" at bounding box center [452, 273] width 12 height 12
checkbox input "true"
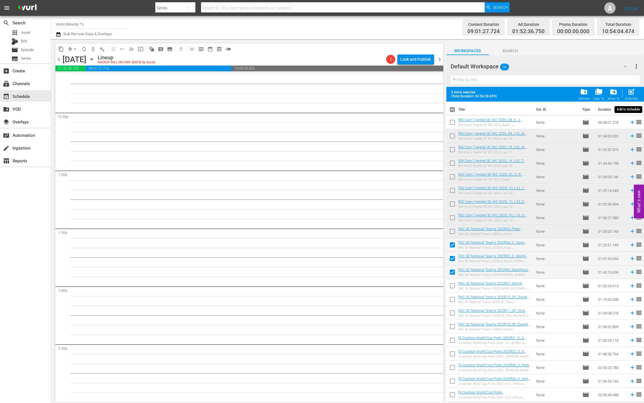
click at [633, 90] on span "post_add" at bounding box center [631, 92] width 8 height 8
checkbox input "false"
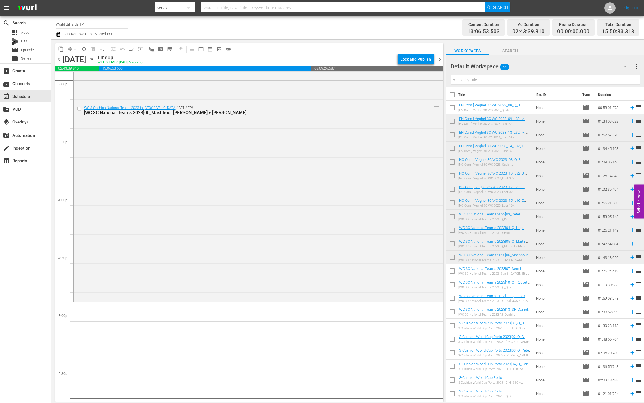
scroll to position [1702, 0]
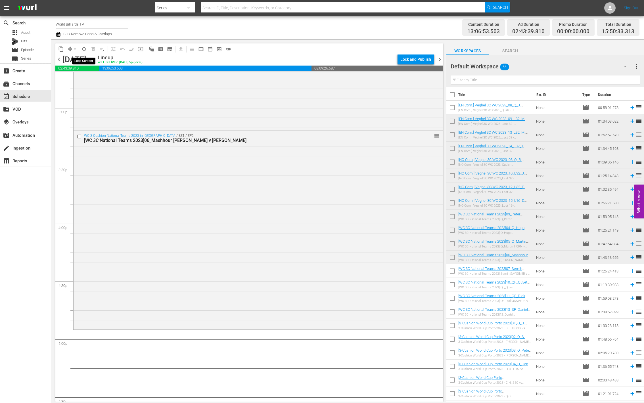
click at [87, 52] on span "autorenew_outlined" at bounding box center [83, 49] width 9 height 9
click at [86, 51] on span "autorenew_outlined" at bounding box center [84, 49] width 6 height 6
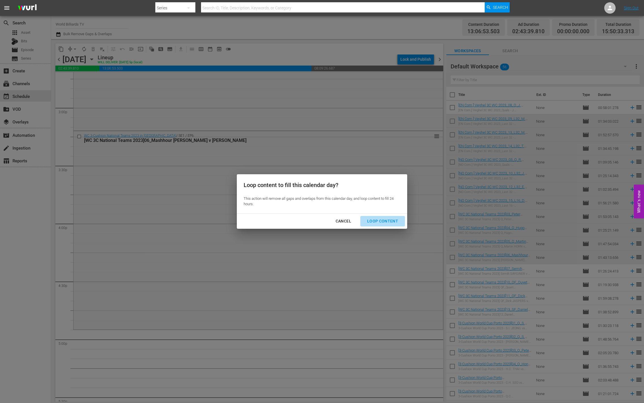
click at [384, 223] on div "Loop Content" at bounding box center [382, 221] width 40 height 7
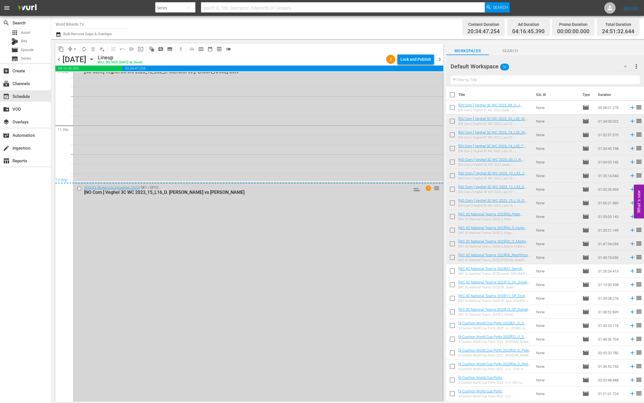
scroll to position [2674, 0]
click at [418, 59] on div "Lock and Publish" at bounding box center [415, 59] width 31 height 10
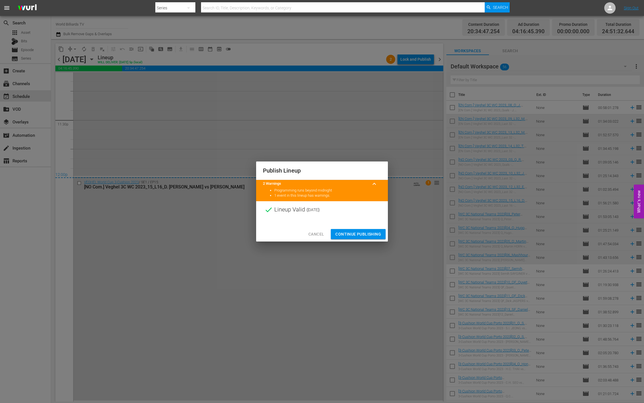
click at [360, 233] on span "Continue Publishing" at bounding box center [358, 234] width 46 height 7
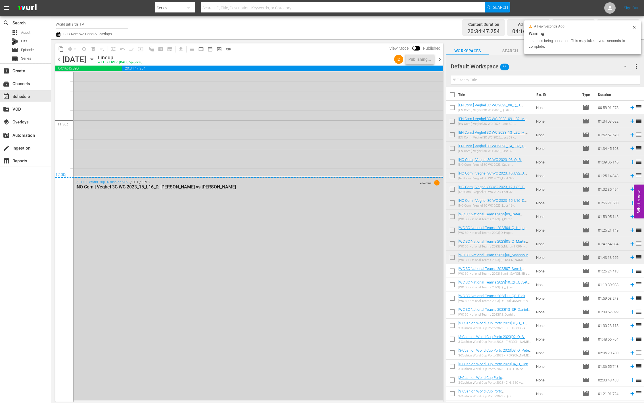
click at [95, 60] on icon "button" at bounding box center [92, 59] width 6 height 6
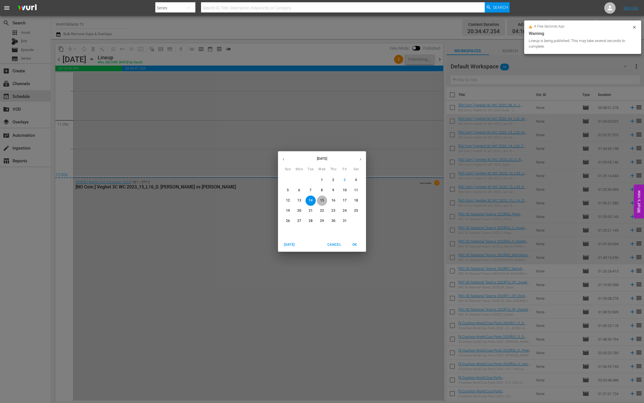
click at [320, 200] on span "15" at bounding box center [322, 200] width 10 height 5
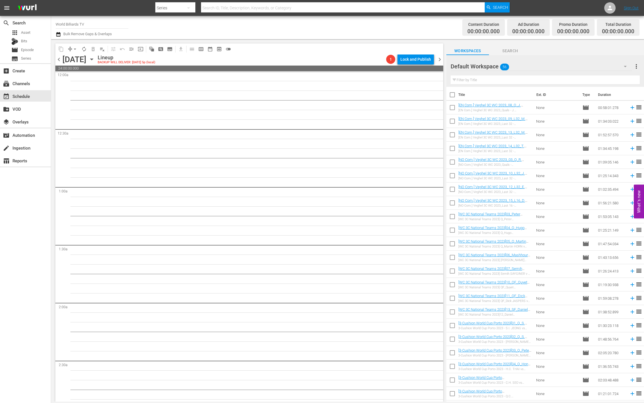
scroll to position [1, 0]
click at [95, 60] on icon "button" at bounding box center [92, 59] width 6 height 6
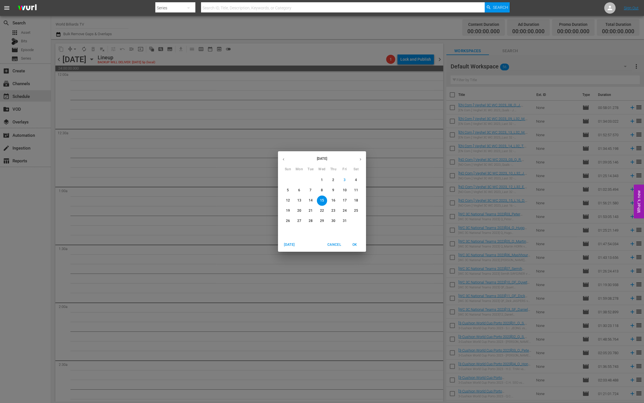
click at [310, 201] on p "14" at bounding box center [311, 200] width 4 height 5
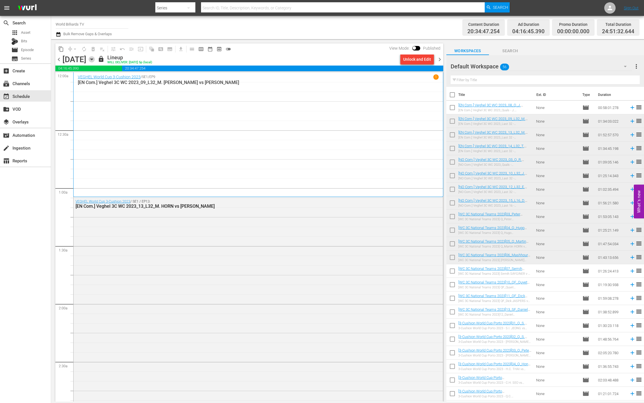
click at [95, 61] on icon "button" at bounding box center [92, 59] width 6 height 6
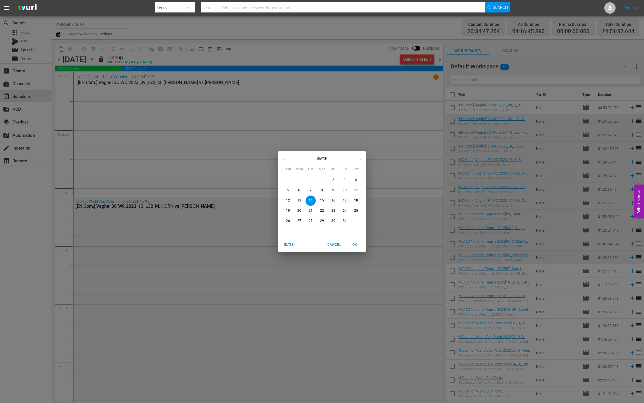
click at [321, 198] on p "15" at bounding box center [322, 200] width 4 height 5
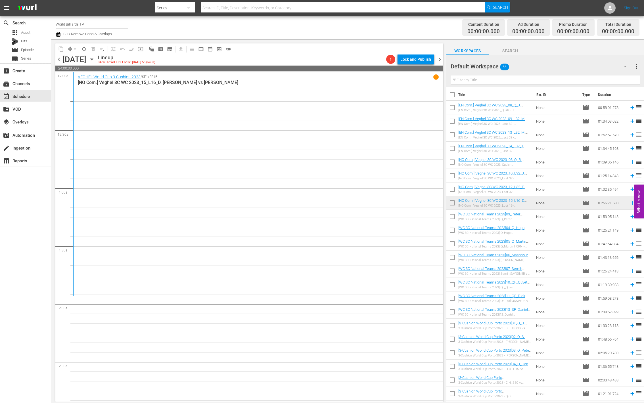
click at [453, 215] on input "checkbox" at bounding box center [452, 218] width 12 height 12
checkbox input "true"
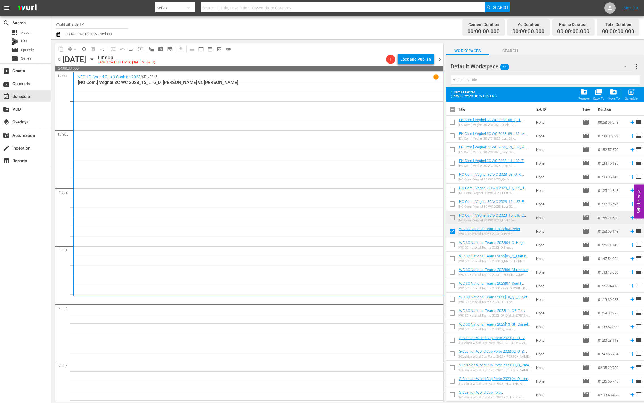
click at [455, 244] on input "checkbox" at bounding box center [452, 246] width 12 height 12
checkbox input "true"
click at [454, 256] on input "checkbox" at bounding box center [452, 260] width 12 height 12
checkbox input "true"
click at [453, 267] on span at bounding box center [452, 272] width 12 height 12
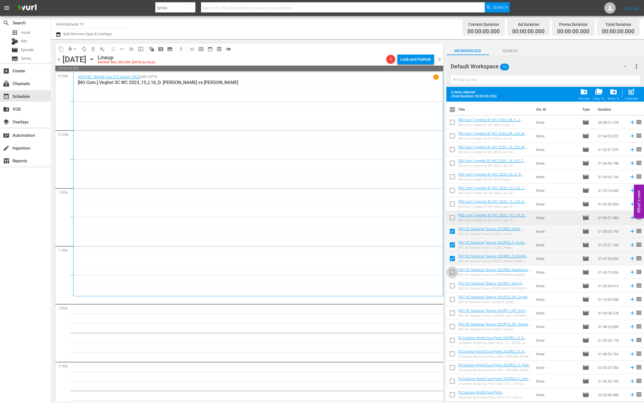
click at [452, 275] on input "checkbox" at bounding box center [452, 273] width 12 height 12
checkbox input "true"
click at [452, 286] on input "checkbox" at bounding box center [452, 287] width 12 height 12
checkbox input "true"
click at [449, 298] on input "checkbox" at bounding box center [452, 301] width 12 height 12
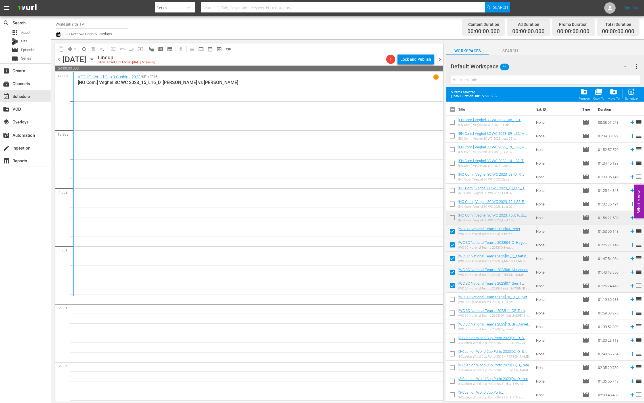
checkbox input "true"
click at [450, 307] on td at bounding box center [452, 313] width 12 height 14
click at [452, 318] on input "checkbox" at bounding box center [452, 314] width 12 height 12
checkbox input "true"
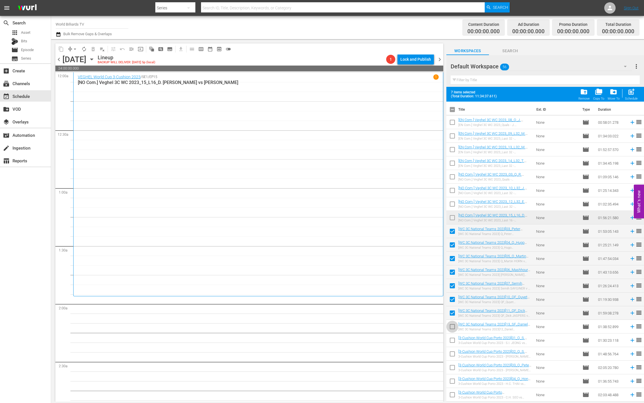
click at [449, 330] on input "checkbox" at bounding box center [452, 328] width 12 height 12
checkbox input "true"
click at [632, 89] on span "post_add" at bounding box center [631, 92] width 8 height 8
checkbox input "false"
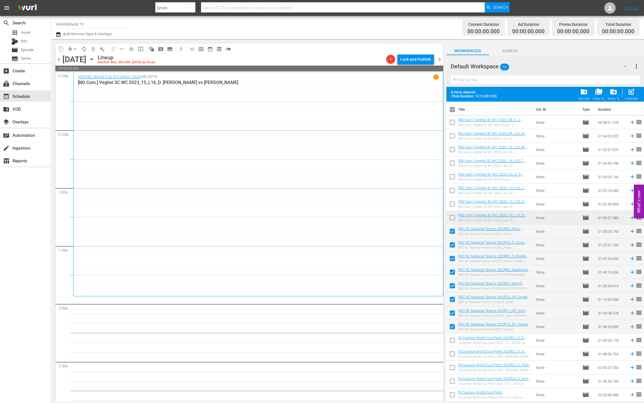
checkbox input "false"
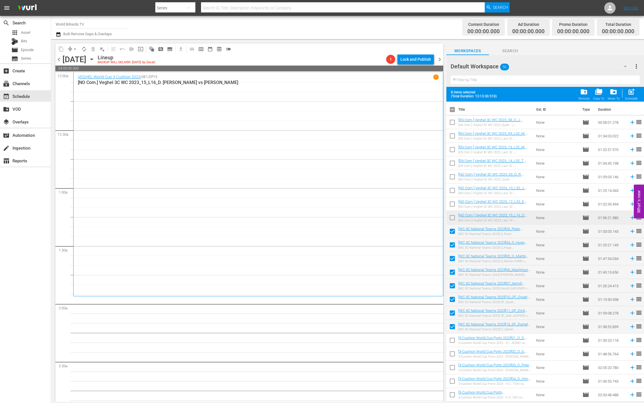
checkbox input "false"
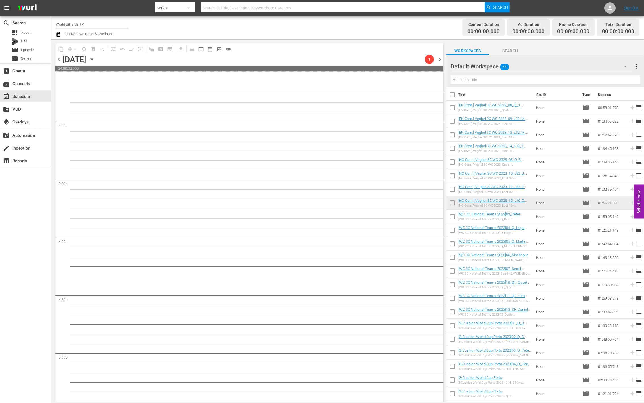
scroll to position [345, 0]
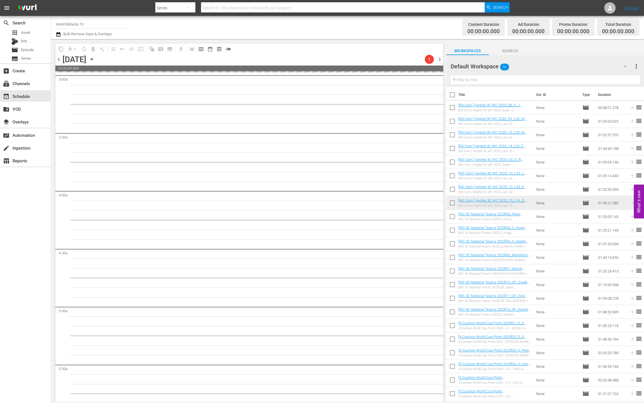
click at [95, 58] on icon "button" at bounding box center [92, 59] width 6 height 6
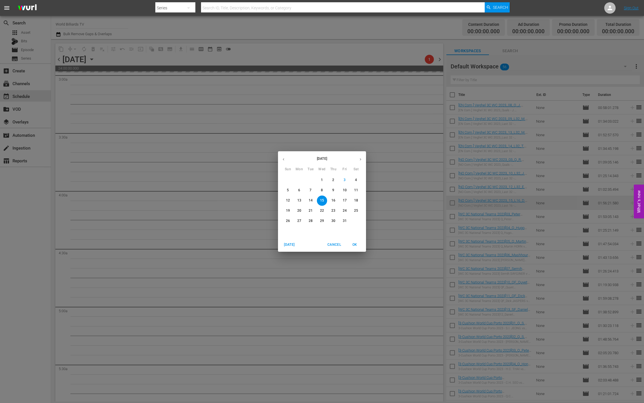
click at [313, 341] on div "[DATE] Sun Mon Tue Wed Thu Fri Sat 28 29 30 1 2 3 4 5 6 7 8 9 10 11 12 13 14 15…" at bounding box center [322, 201] width 644 height 403
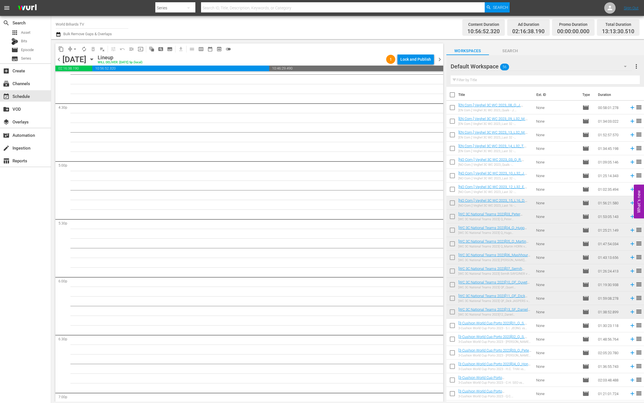
scroll to position [1784, 0]
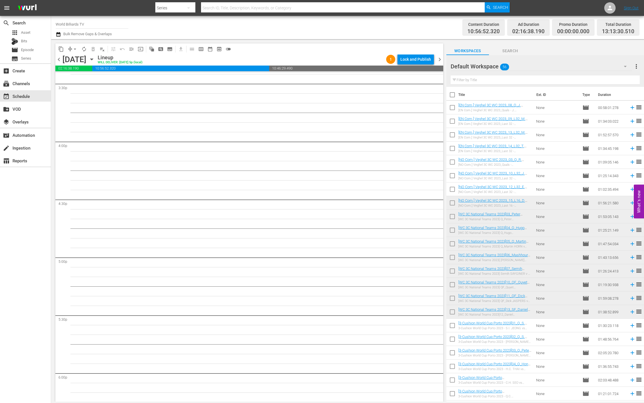
click at [82, 49] on span "autorenew_outlined" at bounding box center [84, 49] width 6 height 6
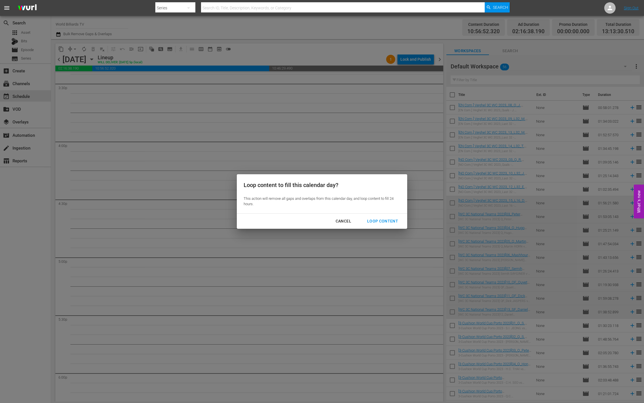
click at [384, 220] on div "Loop Content" at bounding box center [382, 221] width 40 height 7
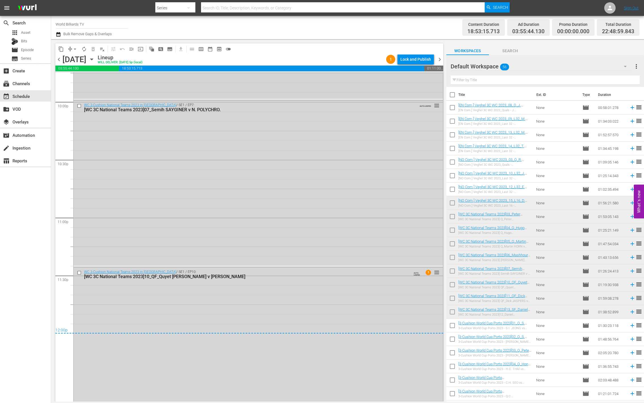
scroll to position [2537, 0]
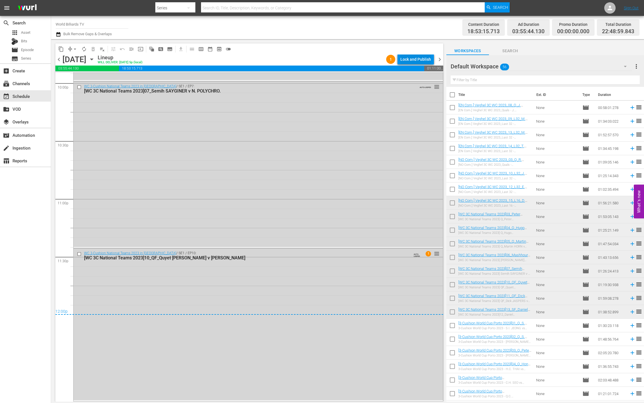
click at [417, 57] on div "Lock and Publish" at bounding box center [415, 59] width 31 height 10
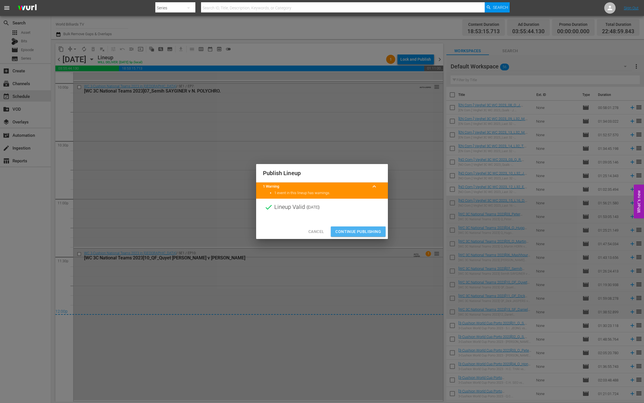
click at [357, 229] on span "Continue Publishing" at bounding box center [358, 231] width 46 height 7
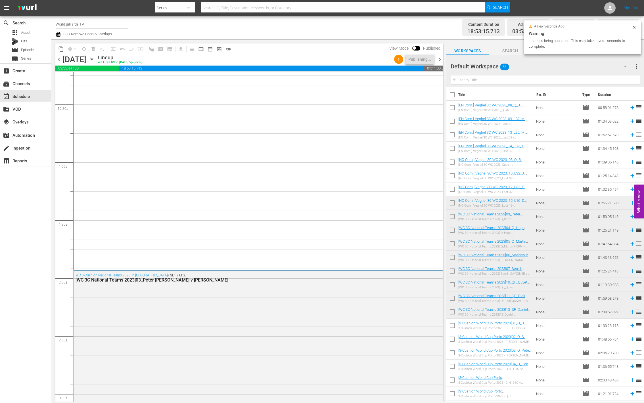
scroll to position [0, 0]
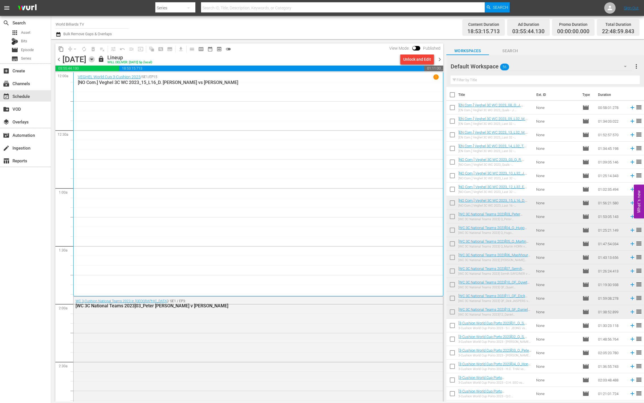
click at [95, 60] on icon "button" at bounding box center [92, 59] width 6 height 6
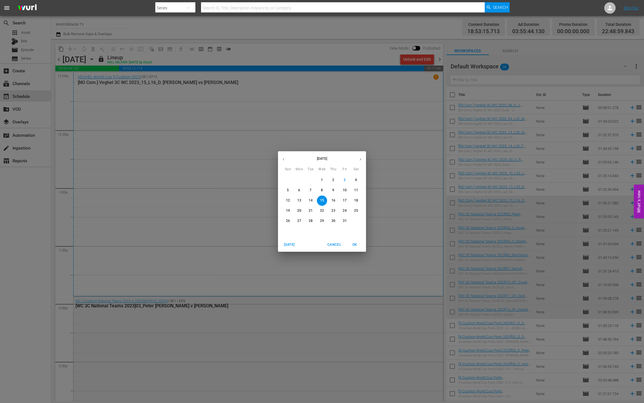
click at [333, 201] on p "16" at bounding box center [333, 200] width 4 height 5
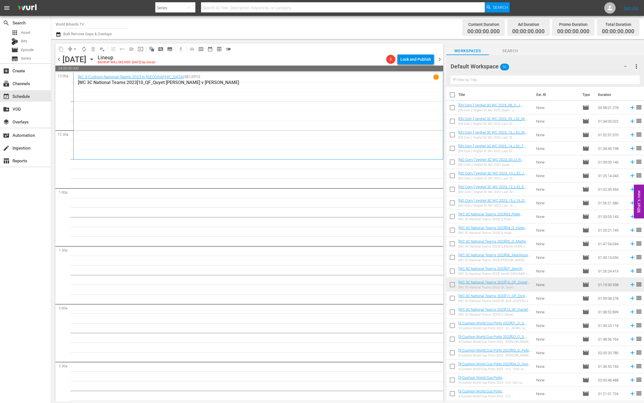
click at [454, 299] on input "checkbox" at bounding box center [452, 299] width 12 height 12
checkbox input "true"
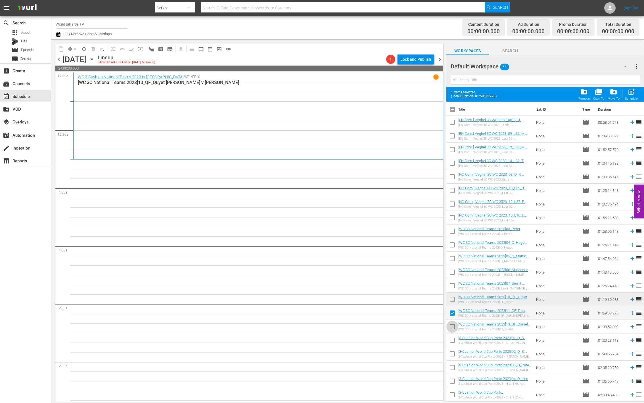
drag, startPoint x: 452, startPoint y: 328, endPoint x: 451, endPoint y: 333, distance: 4.9
click at [452, 328] on input "checkbox" at bounding box center [452, 328] width 12 height 12
checkbox input "true"
click at [449, 350] on input "checkbox" at bounding box center [452, 355] width 12 height 12
checkbox input "true"
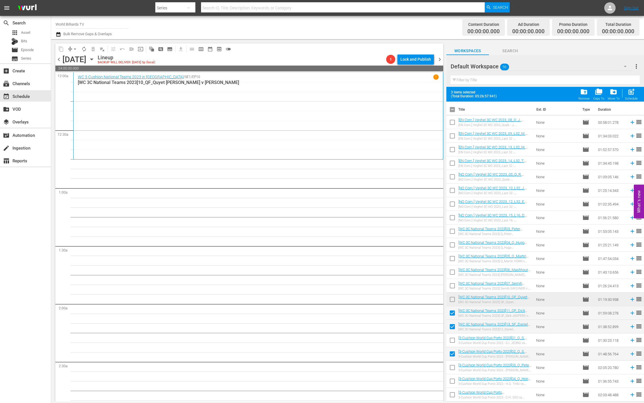
click at [450, 341] on input "checkbox" at bounding box center [452, 341] width 12 height 12
checkbox input "true"
click at [450, 369] on input "checkbox" at bounding box center [452, 369] width 12 height 12
checkbox input "true"
click at [451, 380] on input "checkbox" at bounding box center [452, 382] width 12 height 12
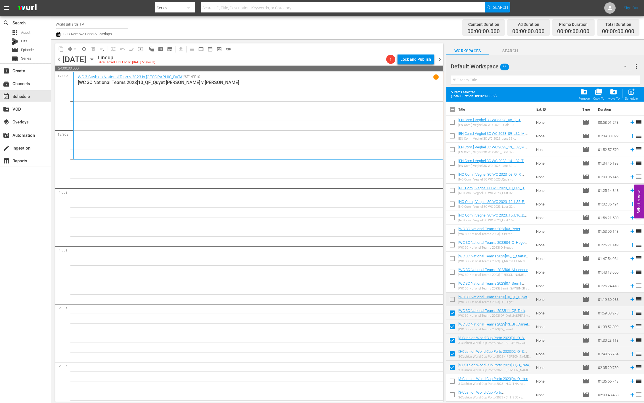
checkbox input "true"
click at [452, 395] on input "checkbox" at bounding box center [452, 396] width 12 height 12
checkbox input "true"
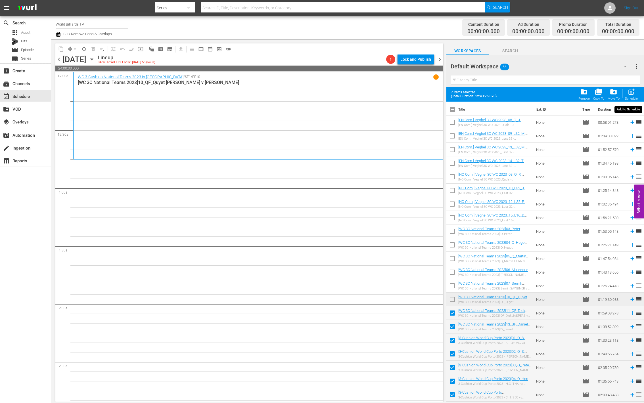
click at [630, 93] on span "post_add" at bounding box center [631, 92] width 8 height 8
checkbox input "false"
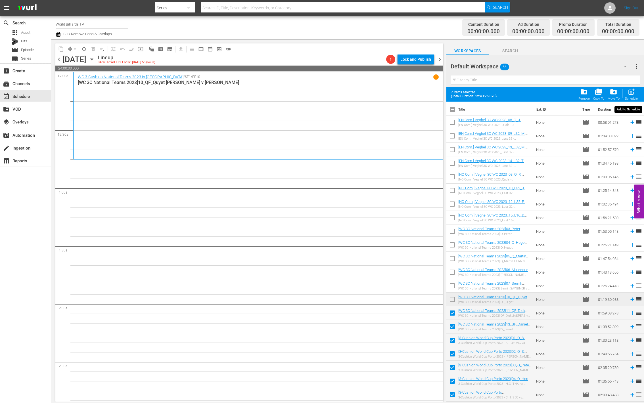
checkbox input "false"
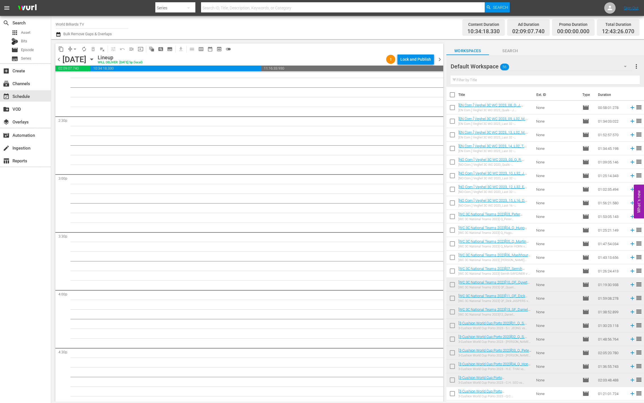
scroll to position [1518, 0]
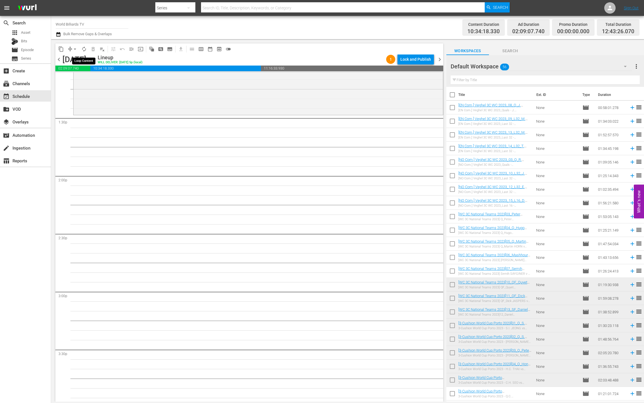
click at [87, 47] on span "autorenew_outlined" at bounding box center [84, 49] width 6 height 6
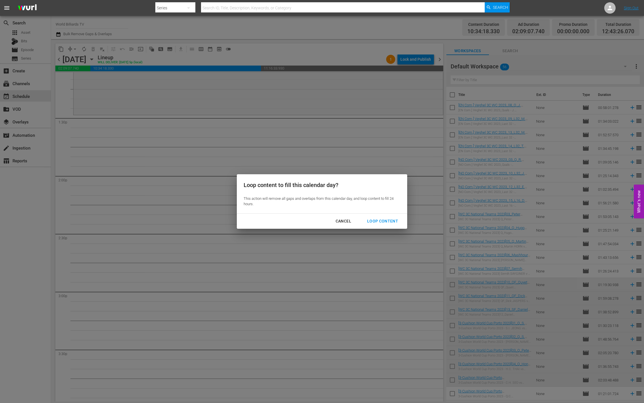
click at [377, 220] on div "Loop Content" at bounding box center [382, 221] width 40 height 7
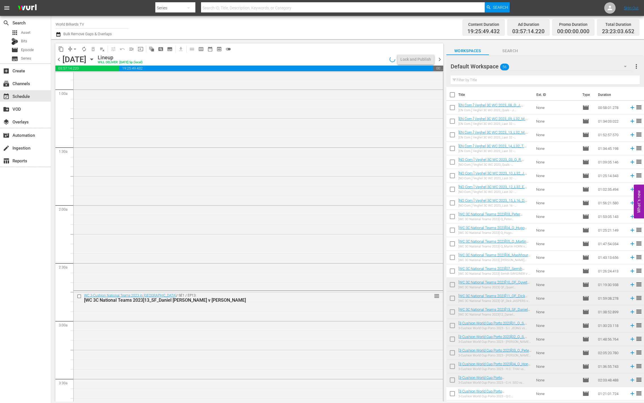
scroll to position [0, 0]
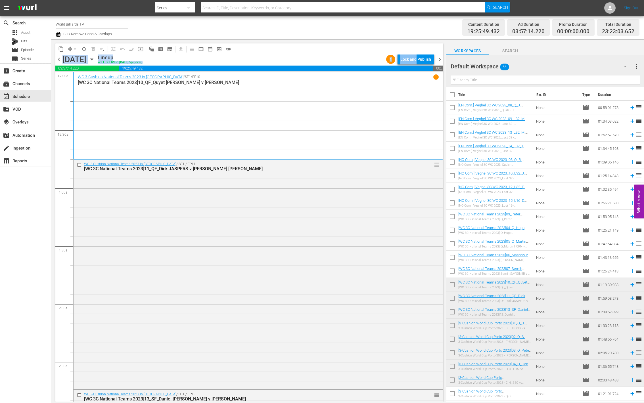
click at [417, 55] on div "content_copy compress arrow_drop_down autorenew_outlined delete_forever_outline…" at bounding box center [249, 54] width 388 height 22
click at [416, 57] on div "Lock and Publish" at bounding box center [415, 59] width 31 height 10
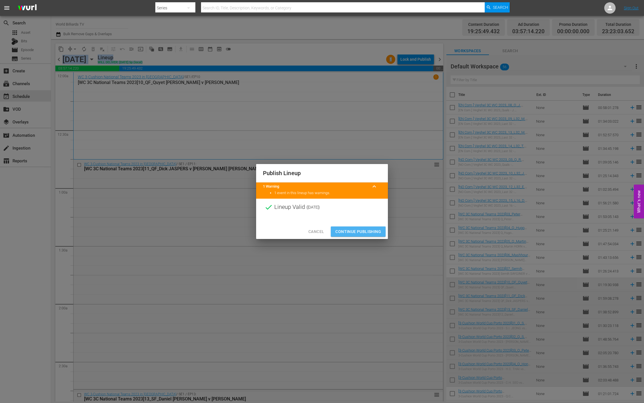
click at [355, 230] on span "Continue Publishing" at bounding box center [358, 231] width 46 height 7
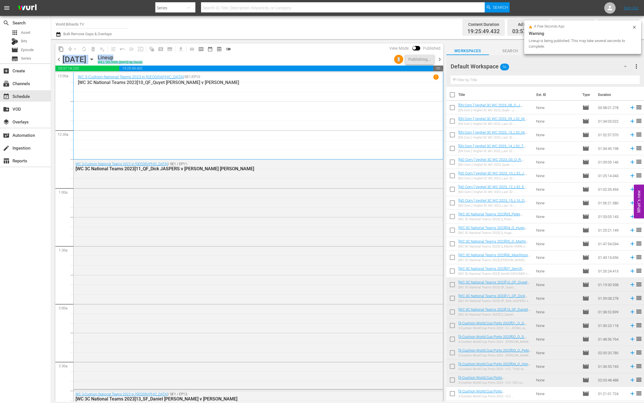
click at [95, 61] on icon "button" at bounding box center [92, 59] width 6 height 6
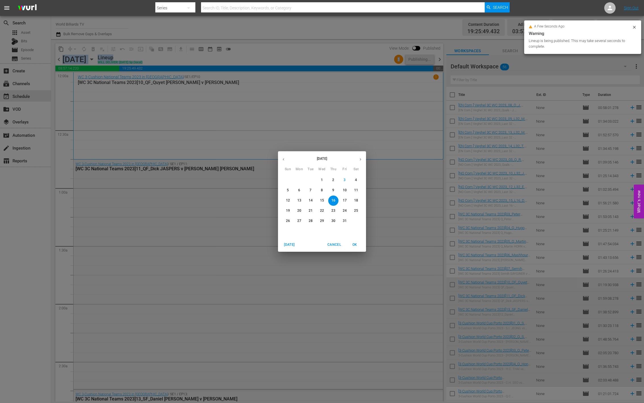
click at [343, 202] on p "17" at bounding box center [345, 200] width 4 height 5
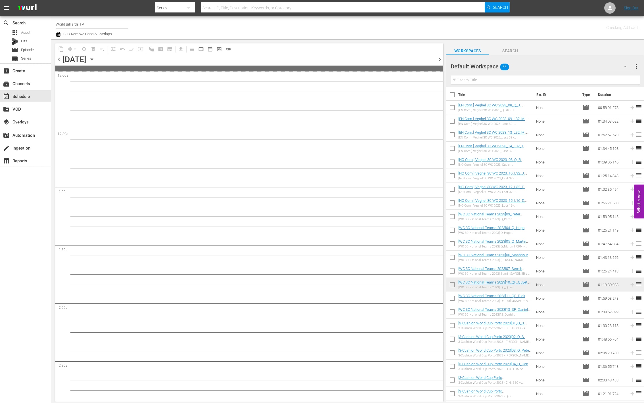
click at [317, 59] on div "chevron_left [DATE] [DATE] chevron_right" at bounding box center [249, 59] width 388 height 11
